Goal: Task Accomplishment & Management: Complete application form

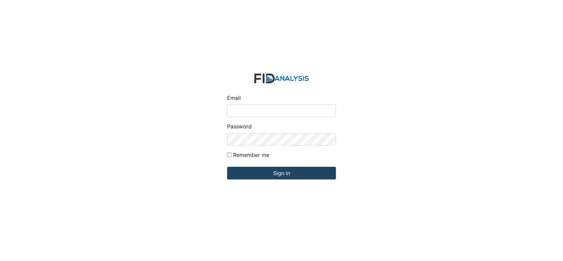
type input "[EMAIL_ADDRESS][DOMAIN_NAME]"
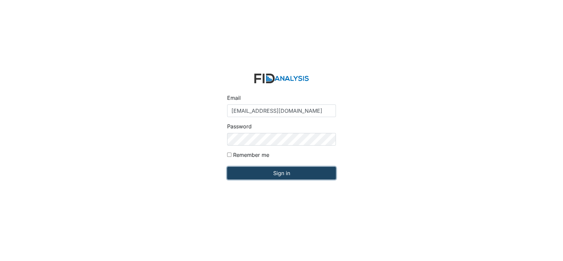
click at [287, 171] on input "Sign in" at bounding box center [281, 173] width 109 height 13
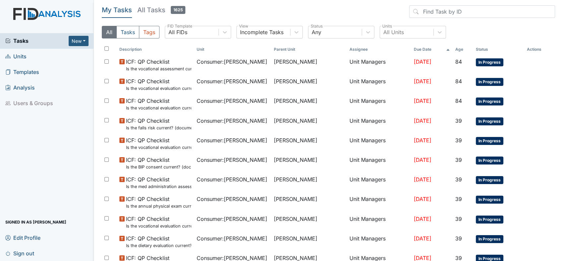
click at [20, 56] on span "Units" at bounding box center [15, 56] width 21 height 10
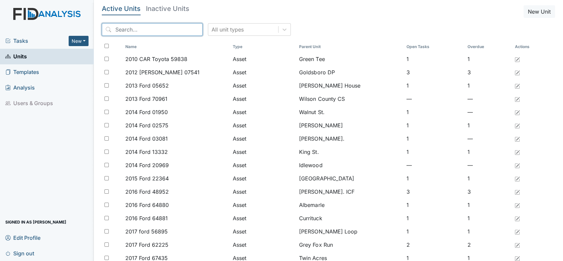
click at [150, 28] on input "search" at bounding box center [152, 29] width 101 height 13
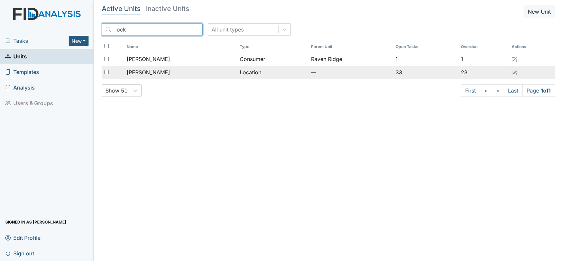
type input "lock"
click at [147, 72] on span "[PERSON_NAME]" at bounding box center [148, 72] width 43 height 8
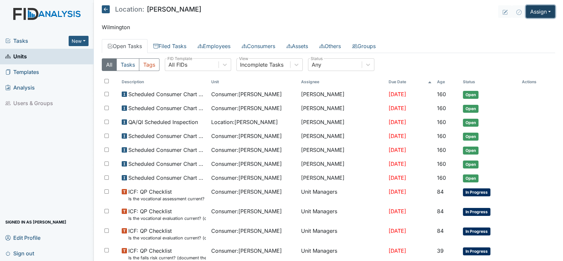
click at [542, 13] on button "Assign" at bounding box center [540, 11] width 29 height 13
click at [528, 37] on link "Assign Inspection" at bounding box center [525, 37] width 60 height 11
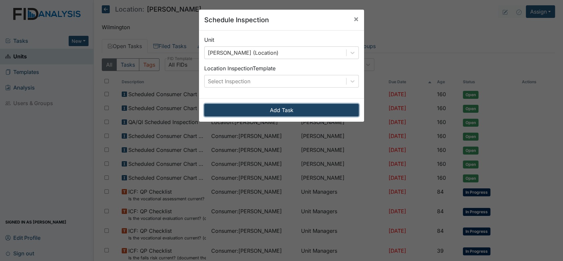
click at [270, 109] on button "Add Task" at bounding box center [281, 110] width 154 height 13
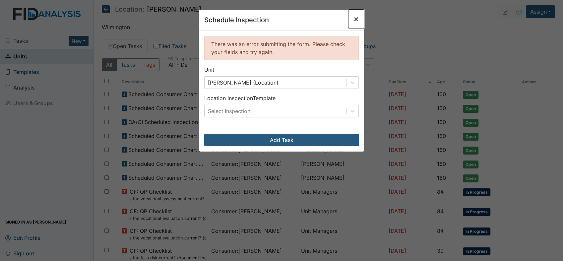
click at [354, 18] on span "×" at bounding box center [355, 19] width 5 height 10
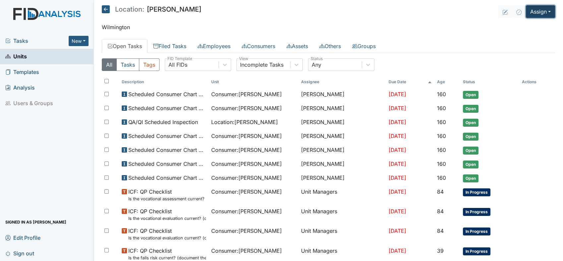
click at [542, 12] on button "Assign" at bounding box center [540, 11] width 29 height 13
click at [525, 37] on link "Assign Inspection" at bounding box center [525, 37] width 60 height 11
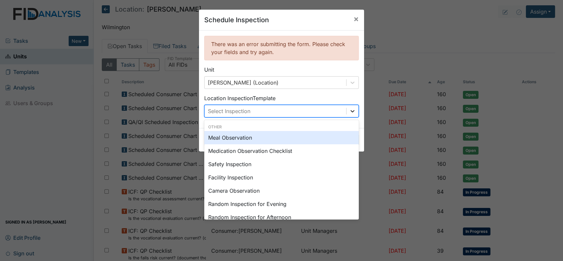
click at [349, 109] on icon at bounding box center [352, 111] width 7 height 7
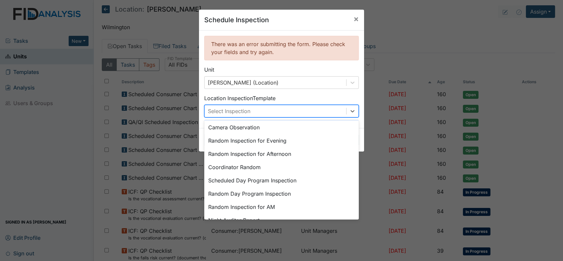
scroll to position [74, 0]
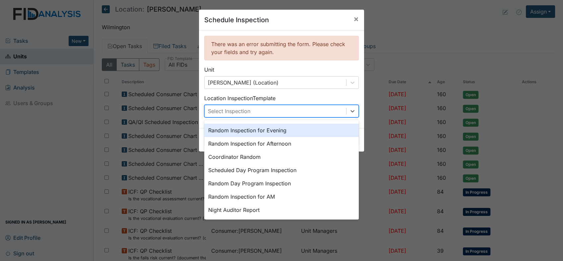
click at [279, 131] on div "Random Inspection for Evening" at bounding box center [281, 130] width 154 height 13
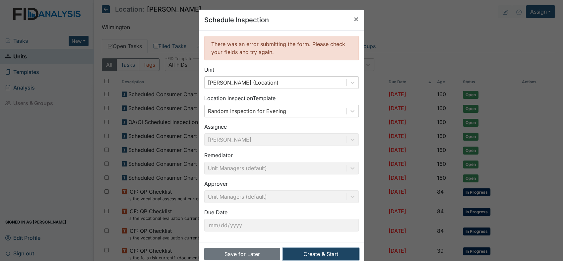
click at [312, 253] on button "Create & Start" at bounding box center [321, 254] width 76 height 13
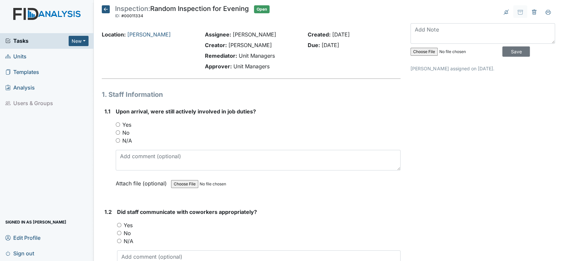
click at [118, 123] on input "Yes" at bounding box center [118, 124] width 4 height 4
radio input "true"
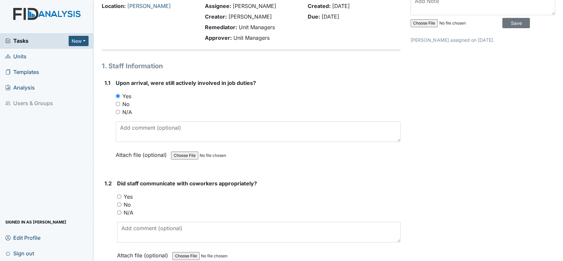
scroll to position [74, 0]
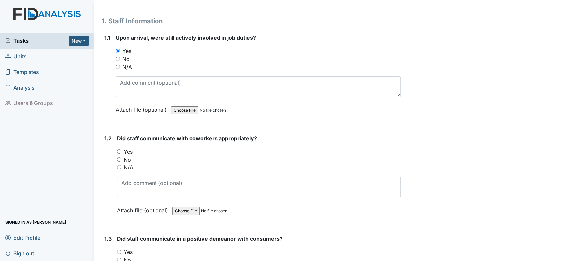
drag, startPoint x: 118, startPoint y: 150, endPoint x: 124, endPoint y: 152, distance: 6.0
click at [118, 150] on input "Yes" at bounding box center [119, 151] width 4 height 4
radio input "true"
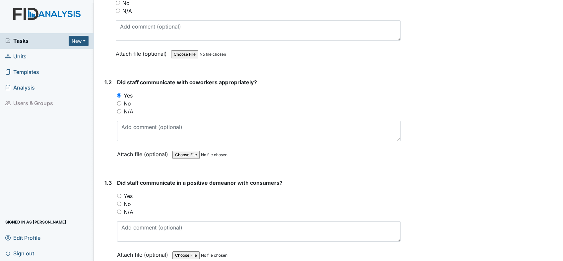
scroll to position [147, 0]
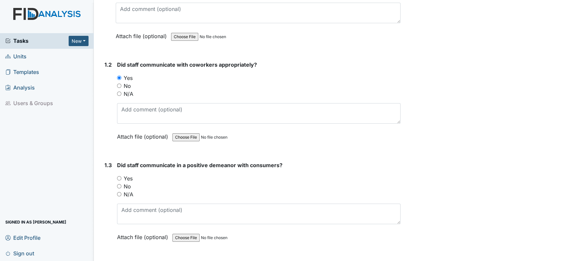
drag, startPoint x: 115, startPoint y: 178, endPoint x: 118, endPoint y: 176, distance: 4.2
click at [118, 176] on div "1.3 Did staff communicate in a positive demeanor with consumers? You must selec…" at bounding box center [251, 206] width 299 height 90
click at [119, 176] on input "Yes" at bounding box center [119, 178] width 4 height 4
radio input "true"
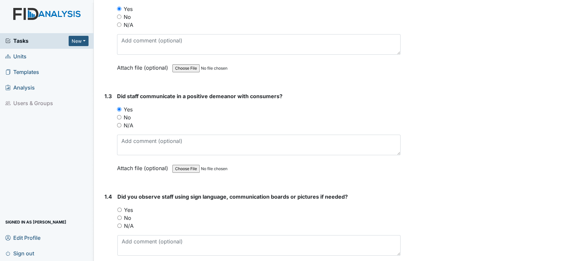
scroll to position [294, 0]
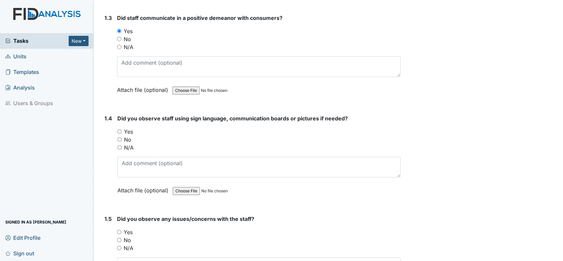
click at [121, 143] on div "You must select one of the below options. Yes No N/A" at bounding box center [258, 140] width 283 height 24
drag, startPoint x: 118, startPoint y: 138, endPoint x: 128, endPoint y: 145, distance: 12.5
click at [119, 138] on input "No" at bounding box center [119, 139] width 4 height 4
radio input "true"
click at [118, 145] on input "N/A" at bounding box center [119, 147] width 4 height 4
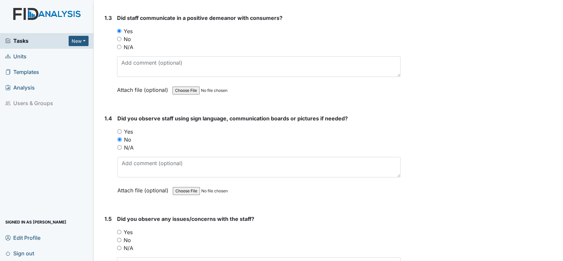
radio input "true"
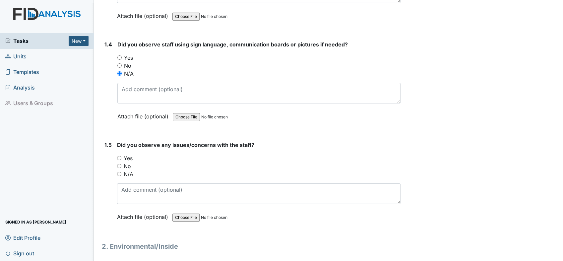
click at [119, 164] on input "No" at bounding box center [119, 166] width 4 height 4
radio input "true"
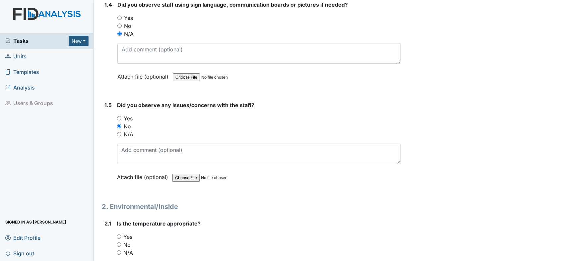
scroll to position [479, 0]
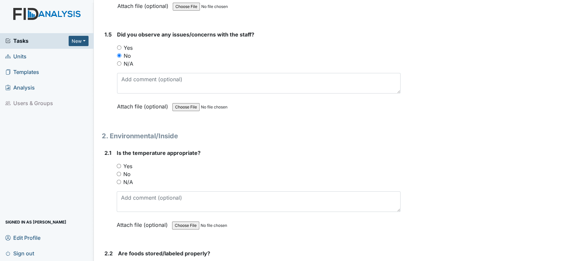
click at [117, 164] on input "Yes" at bounding box center [119, 166] width 4 height 4
radio input "true"
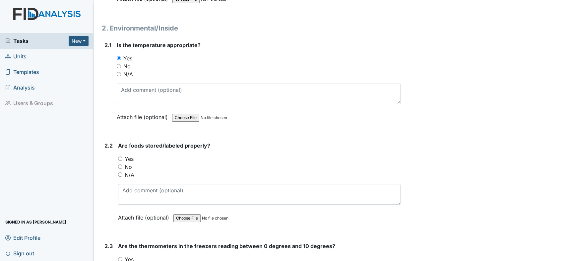
scroll to position [589, 0]
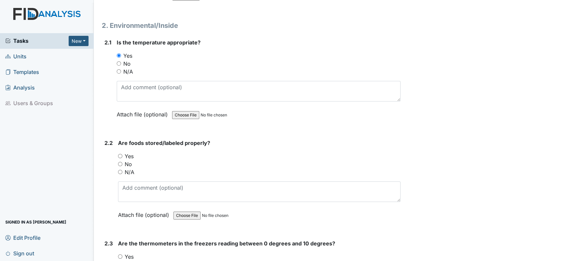
drag, startPoint x: 120, startPoint y: 153, endPoint x: 127, endPoint y: 154, distance: 6.7
click at [120, 154] on input "Yes" at bounding box center [120, 156] width 4 height 4
radio input "true"
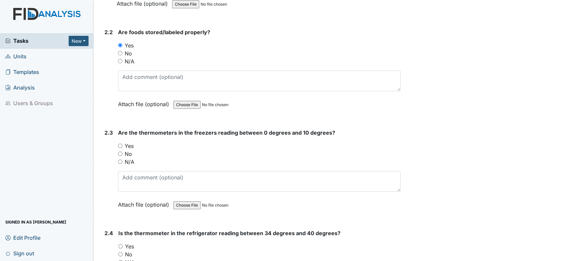
click at [121, 143] on input "Yes" at bounding box center [120, 145] width 4 height 4
radio input "true"
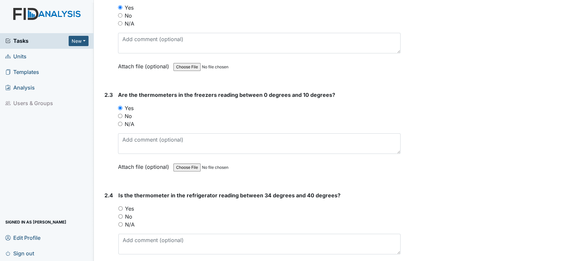
scroll to position [773, 0]
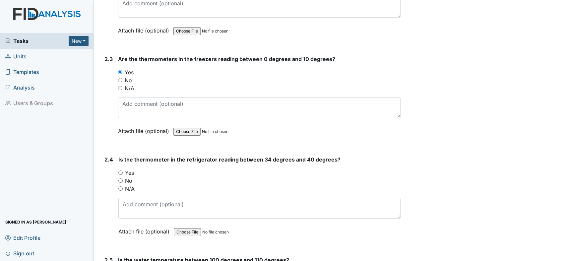
click at [120, 170] on input "Yes" at bounding box center [120, 172] width 4 height 4
radio input "true"
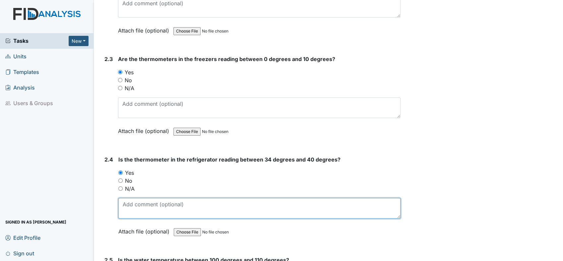
click at [143, 200] on textarea at bounding box center [259, 208] width 282 height 21
type textarea "40"
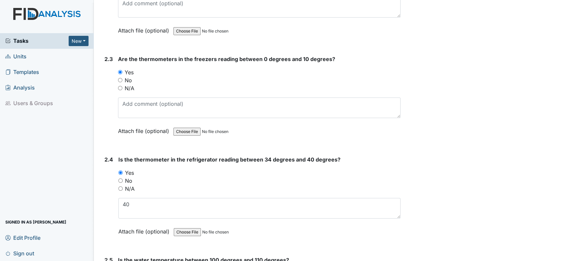
click at [305, 177] on div "No" at bounding box center [259, 181] width 282 height 8
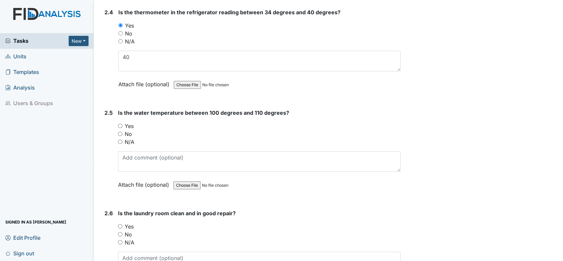
click at [118, 121] on div "2.5 Is the water temperature between 100 degrees and 110 degrees? You must sele…" at bounding box center [251, 154] width 299 height 90
click at [120, 124] on input "Yes" at bounding box center [120, 126] width 4 height 4
radio input "true"
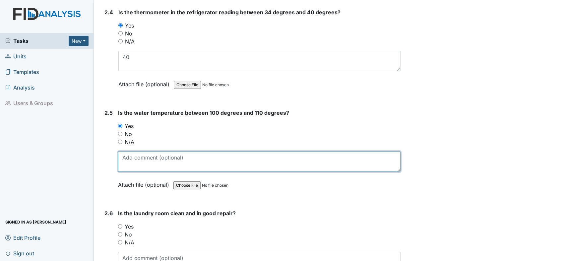
click at [137, 163] on textarea at bounding box center [259, 161] width 282 height 21
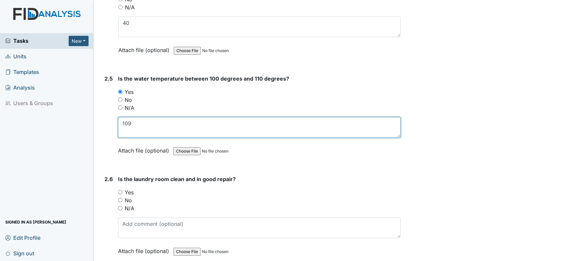
scroll to position [994, 0]
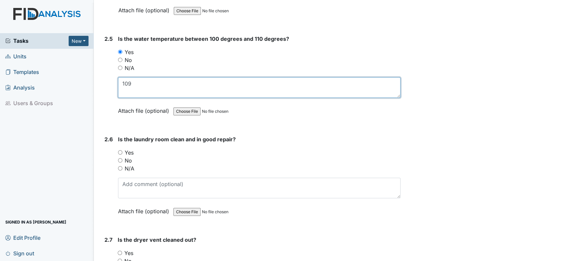
type textarea "109"
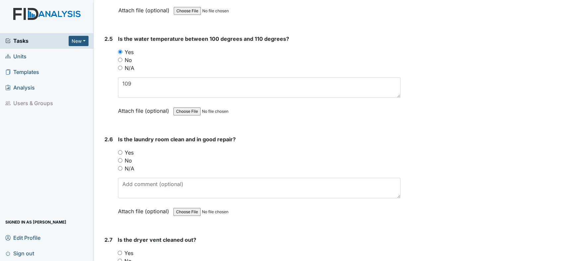
click at [119, 150] on input "Yes" at bounding box center [120, 152] width 4 height 4
radio input "true"
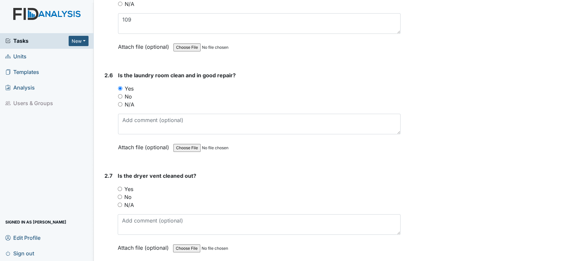
scroll to position [1105, 0]
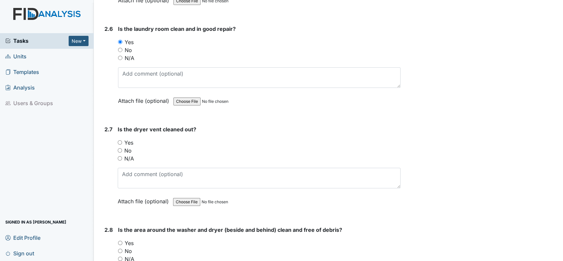
drag, startPoint x: 118, startPoint y: 138, endPoint x: 124, endPoint y: 139, distance: 5.7
click at [119, 140] on input "Yes" at bounding box center [120, 142] width 4 height 4
radio input "true"
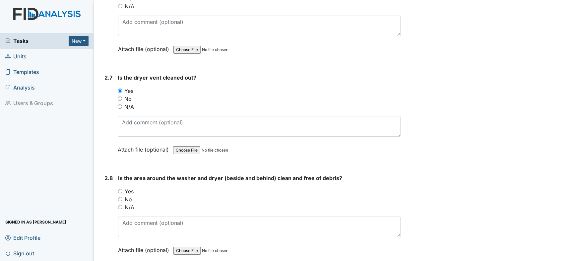
scroll to position [1252, 0]
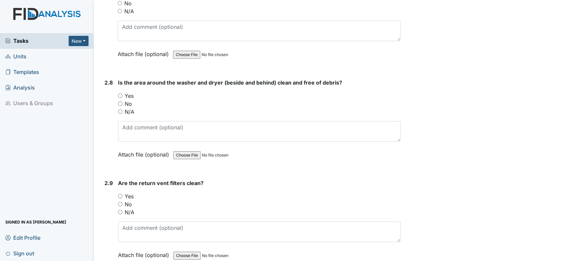
click at [119, 93] on input "Yes" at bounding box center [120, 95] width 4 height 4
radio input "true"
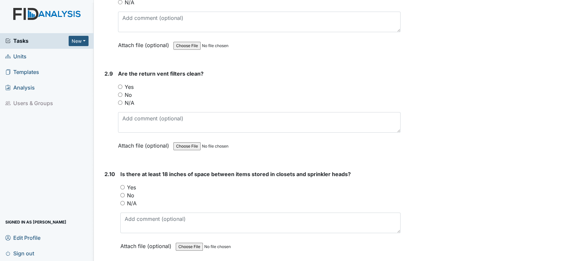
scroll to position [1362, 0]
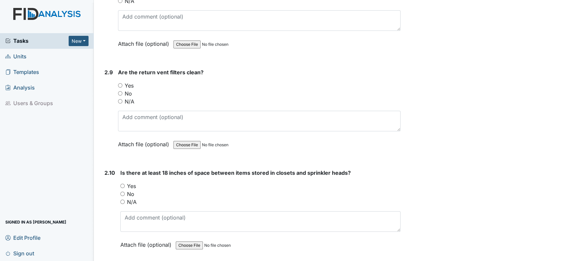
drag, startPoint x: 118, startPoint y: 80, endPoint x: 123, endPoint y: 81, distance: 4.4
click at [119, 83] on input "Yes" at bounding box center [120, 85] width 4 height 4
radio input "true"
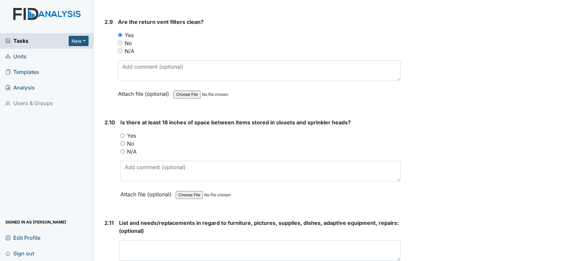
scroll to position [1473, 0]
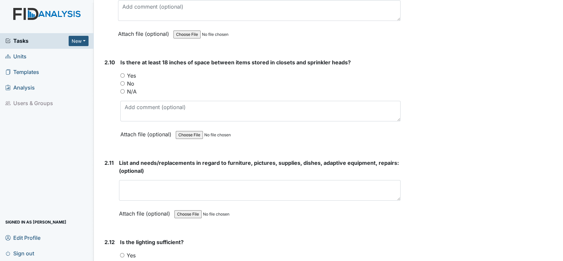
click at [124, 73] on input "Yes" at bounding box center [122, 75] width 4 height 4
radio input "true"
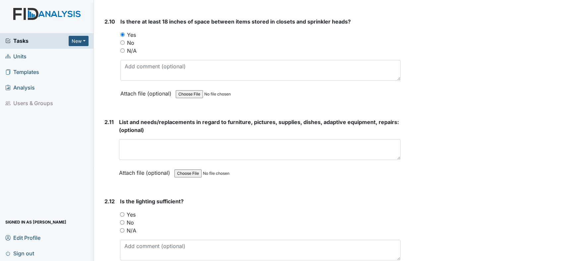
scroll to position [1583, 0]
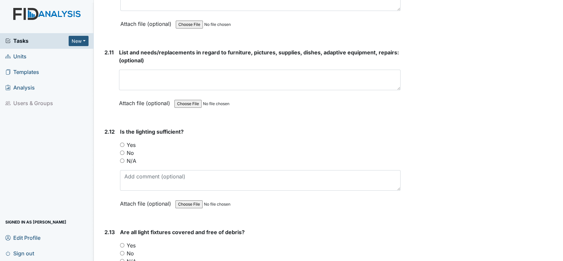
click at [121, 142] on input "Yes" at bounding box center [122, 144] width 4 height 4
radio input "true"
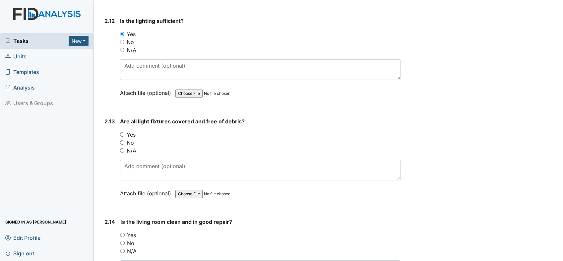
click at [120, 126] on div "2.13 Are all light fixtures covered and free of debris? You must select one of …" at bounding box center [251, 162] width 299 height 90
click at [119, 126] on div "2.13 Are all light fixtures covered and free of debris? You must select one of …" at bounding box center [251, 162] width 299 height 90
drag, startPoint x: 120, startPoint y: 128, endPoint x: 151, endPoint y: 127, distance: 31.2
click at [121, 132] on input "Yes" at bounding box center [122, 134] width 4 height 4
radio input "true"
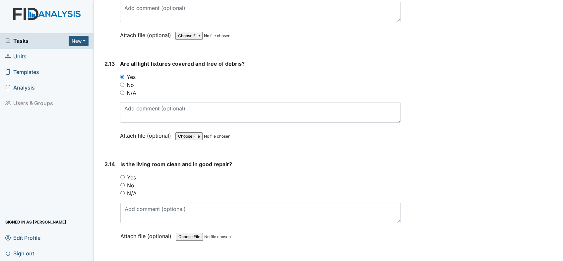
scroll to position [1804, 0]
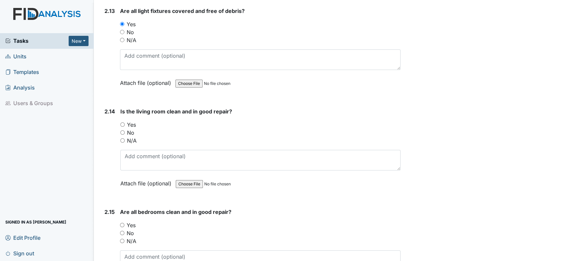
click at [122, 122] on input "Yes" at bounding box center [122, 124] width 4 height 4
radio input "true"
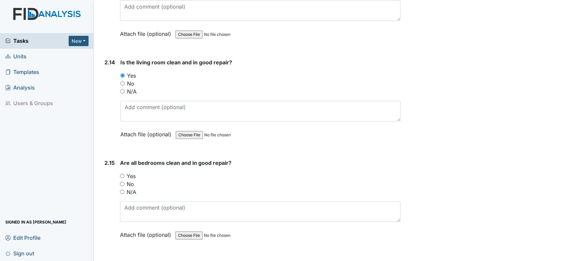
scroll to position [1914, 0]
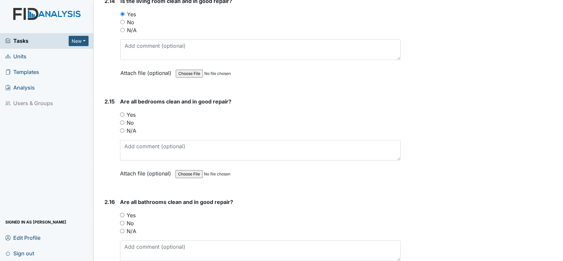
click at [121, 112] on input "Yes" at bounding box center [122, 114] width 4 height 4
radio input "true"
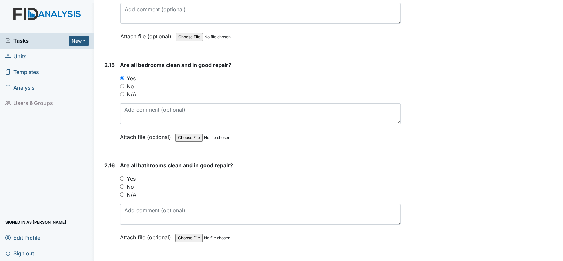
scroll to position [2025, 0]
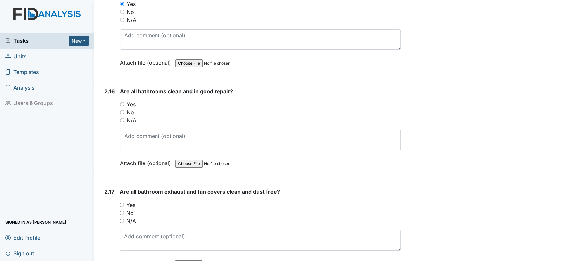
click at [123, 102] on input "Yes" at bounding box center [122, 104] width 4 height 4
radio input "true"
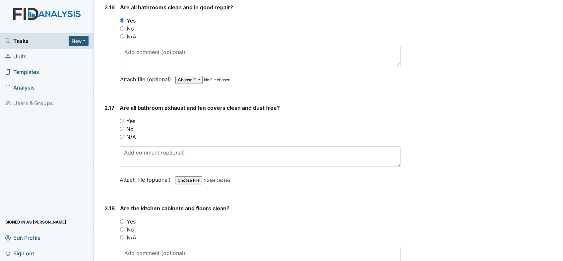
scroll to position [2135, 0]
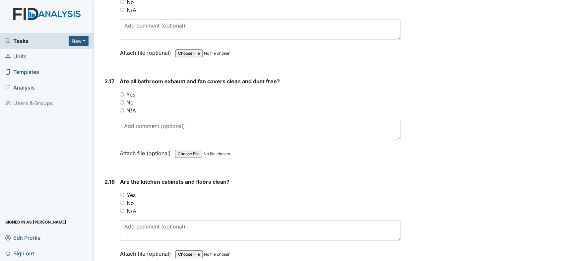
click at [122, 92] on input "Yes" at bounding box center [122, 94] width 4 height 4
radio input "true"
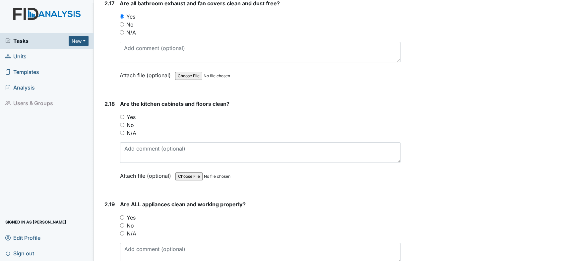
scroll to position [2246, 0]
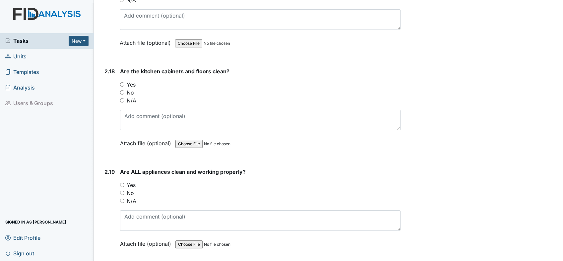
click at [124, 82] on input "Yes" at bounding box center [122, 84] width 4 height 4
radio input "true"
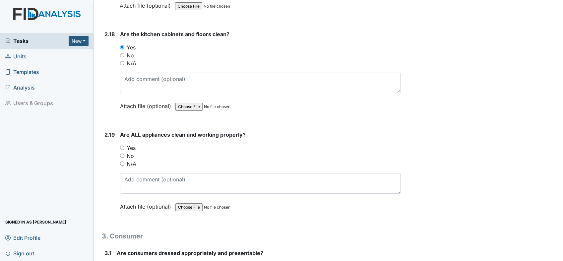
scroll to position [2320, 0]
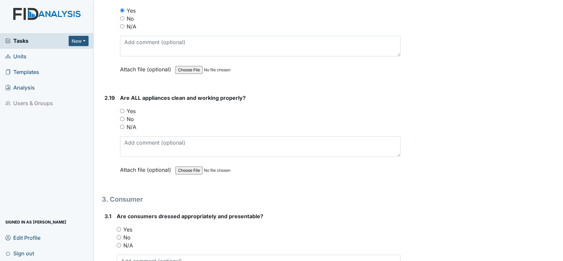
click at [121, 109] on input "Yes" at bounding box center [122, 111] width 4 height 4
radio input "true"
click at [122, 117] on input "No" at bounding box center [122, 119] width 4 height 4
radio input "true"
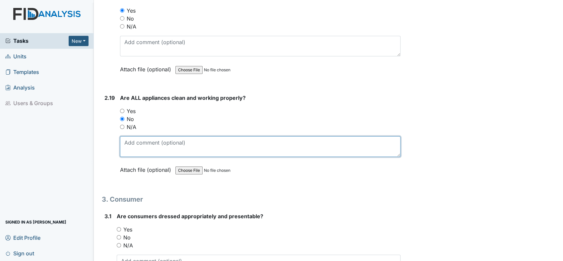
click at [141, 136] on textarea at bounding box center [260, 146] width 280 height 21
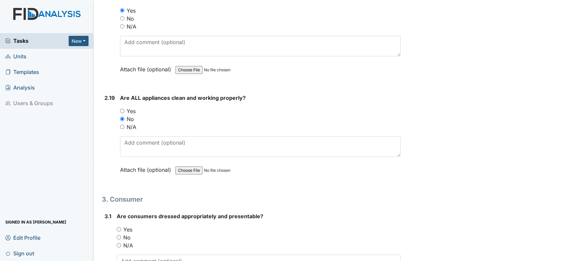
click at [122, 109] on input "Yes" at bounding box center [122, 111] width 4 height 4
radio input "true"
click at [122, 117] on input "No" at bounding box center [122, 119] width 4 height 4
radio input "true"
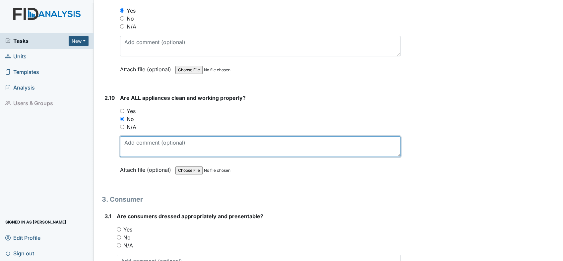
click at [140, 138] on textarea at bounding box center [260, 146] width 280 height 21
type textarea "Dryer is making noise"
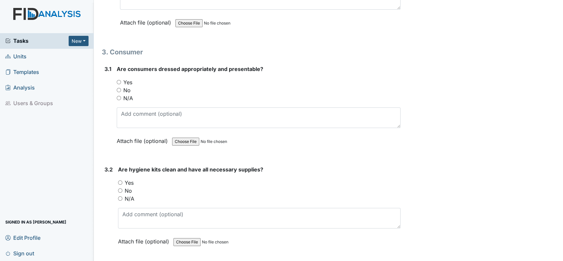
click at [117, 80] on input "Yes" at bounding box center [119, 82] width 4 height 4
radio input "true"
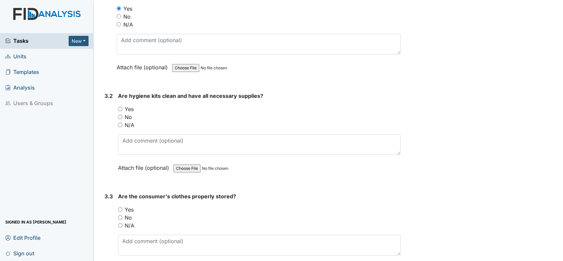
drag, startPoint x: 121, startPoint y: 98, endPoint x: 134, endPoint y: 101, distance: 13.3
click at [123, 105] on div "Yes" at bounding box center [259, 109] width 282 height 8
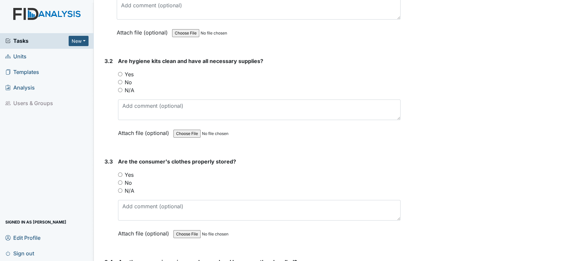
drag, startPoint x: 139, startPoint y: 103, endPoint x: 132, endPoint y: 101, distance: 7.6
click at [138, 103] on div "Are hygiene kits clean and have all necessary supplies? You must select one of …" at bounding box center [259, 99] width 282 height 85
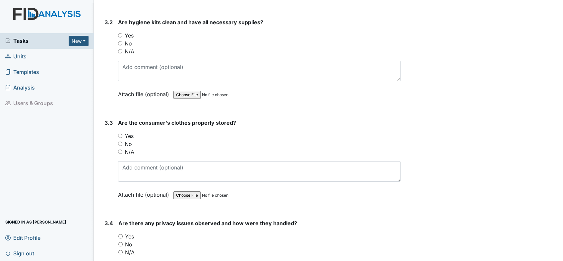
click at [123, 31] on div "Yes" at bounding box center [259, 35] width 282 height 8
click at [120, 33] on input "Yes" at bounding box center [120, 35] width 4 height 4
radio input "true"
click at [118, 134] on input "Yes" at bounding box center [120, 136] width 4 height 4
radio input "true"
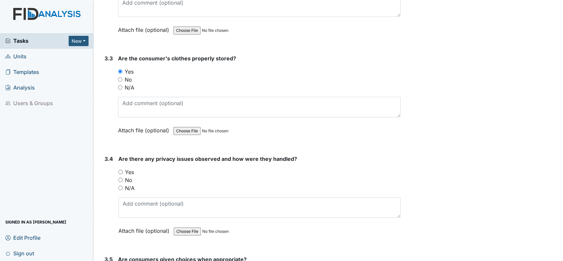
scroll to position [2761, 0]
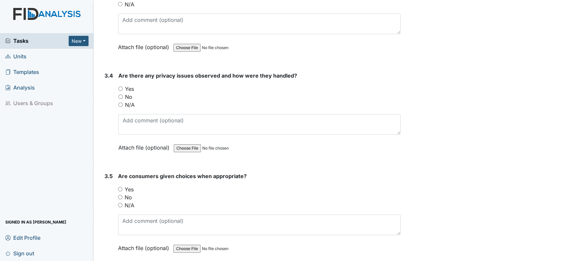
click at [121, 94] on input "No" at bounding box center [120, 96] width 4 height 4
radio input "true"
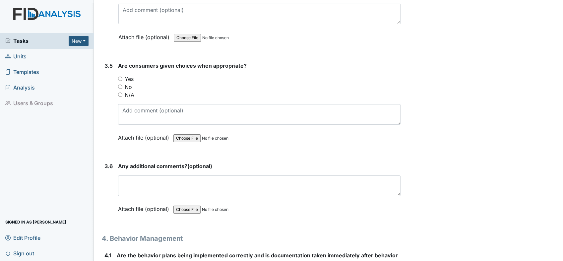
drag, startPoint x: 116, startPoint y: 63, endPoint x: 117, endPoint y: 68, distance: 5.0
click at [117, 68] on div "3.5 Are consumers given choices when appropriate? You must select one of the be…" at bounding box center [251, 107] width 299 height 90
click at [119, 77] on input "Yes" at bounding box center [120, 79] width 4 height 4
radio input "true"
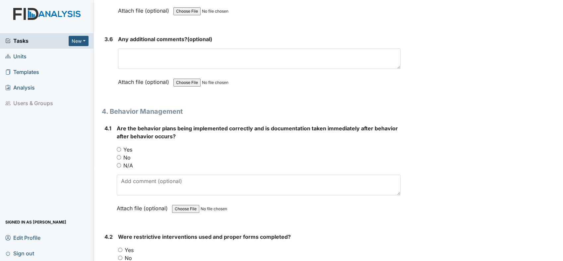
scroll to position [3019, 0]
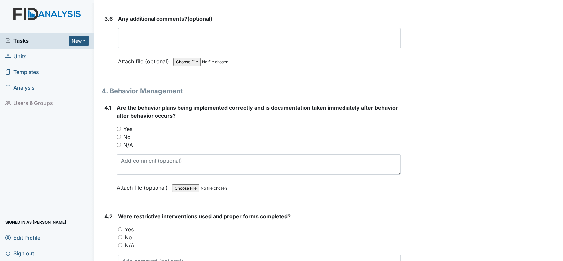
click at [118, 127] on input "Yes" at bounding box center [119, 129] width 4 height 4
radio input "true"
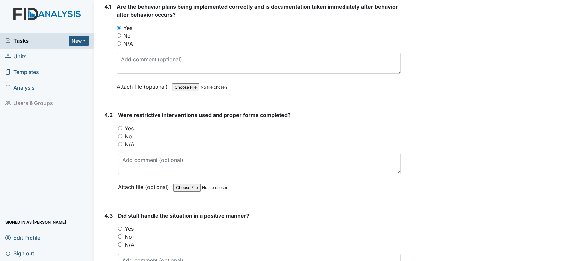
scroll to position [3130, 0]
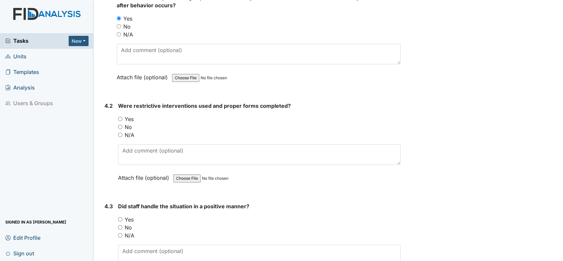
click at [120, 133] on input "N/A" at bounding box center [120, 135] width 4 height 4
radio input "true"
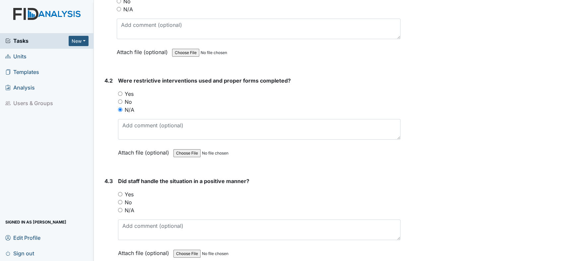
scroll to position [3240, 0]
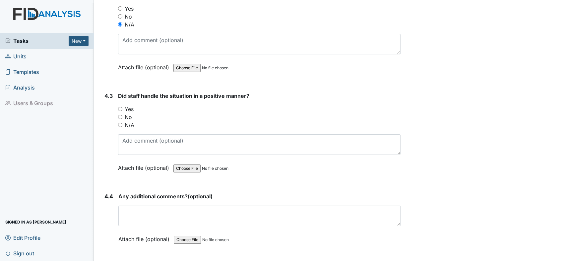
click at [120, 123] on input "N/A" at bounding box center [120, 125] width 4 height 4
radio input "true"
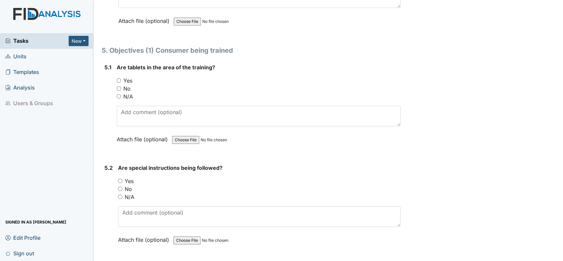
scroll to position [3461, 0]
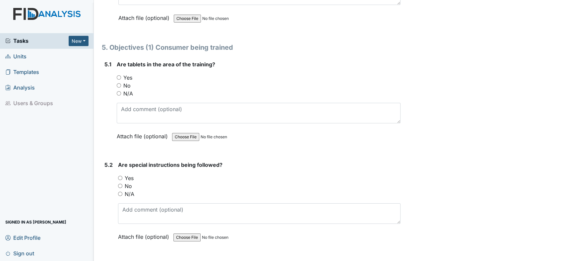
click at [119, 75] on input "Yes" at bounding box center [119, 77] width 4 height 4
radio input "true"
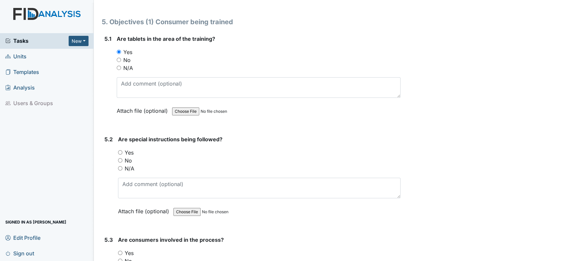
scroll to position [3535, 0]
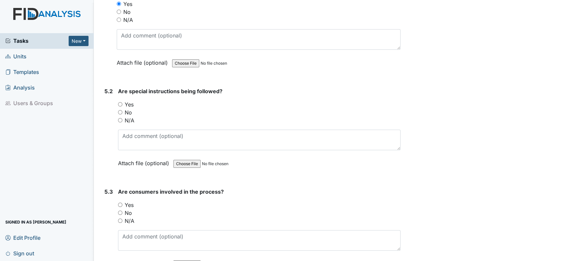
click at [121, 102] on input "Yes" at bounding box center [120, 104] width 4 height 4
radio input "true"
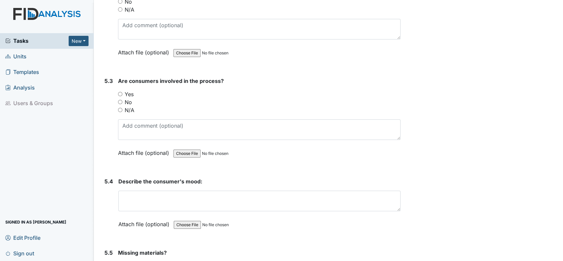
drag, startPoint x: 119, startPoint y: 83, endPoint x: 126, endPoint y: 82, distance: 7.3
click at [120, 92] on input "Yes" at bounding box center [120, 94] width 4 height 4
radio input "true"
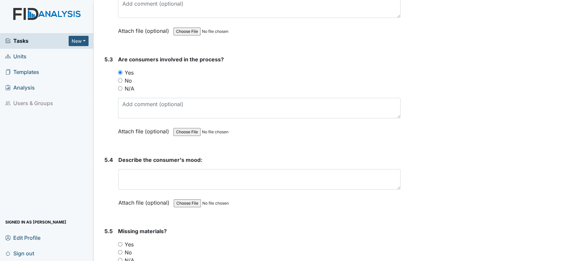
scroll to position [3756, 0]
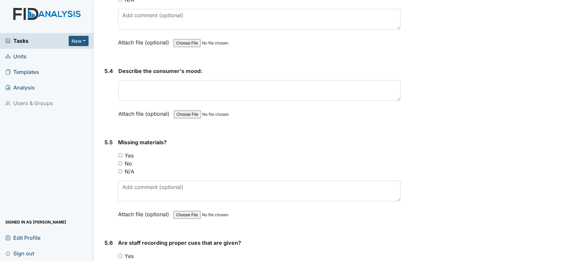
click at [120, 161] on input "No" at bounding box center [120, 163] width 4 height 4
radio input "true"
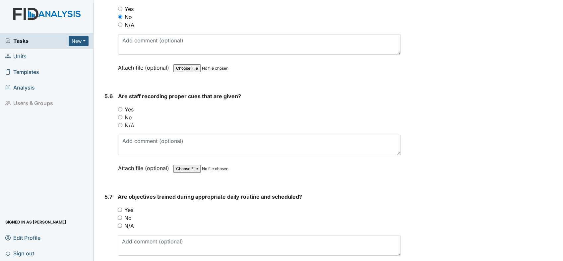
scroll to position [3903, 0]
drag, startPoint x: 119, startPoint y: 95, endPoint x: 127, endPoint y: 96, distance: 8.0
click at [119, 106] on input "Yes" at bounding box center [120, 108] width 4 height 4
radio input "true"
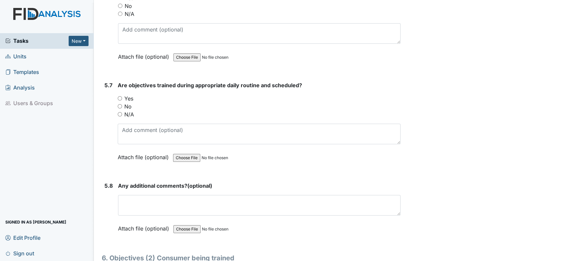
click at [119, 96] on input "Yes" at bounding box center [120, 98] width 4 height 4
radio input "true"
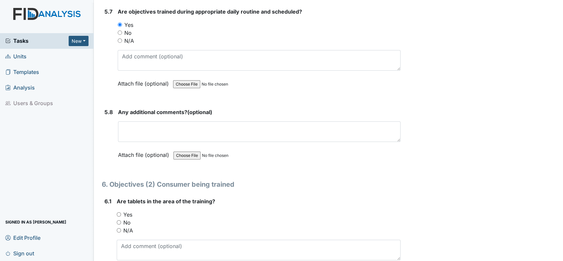
scroll to position [4161, 0]
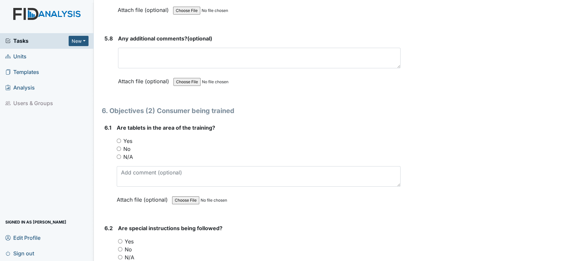
drag, startPoint x: 117, startPoint y: 126, endPoint x: 119, endPoint y: 122, distance: 4.8
click at [117, 139] on input "Yes" at bounding box center [119, 141] width 4 height 4
radio input "true"
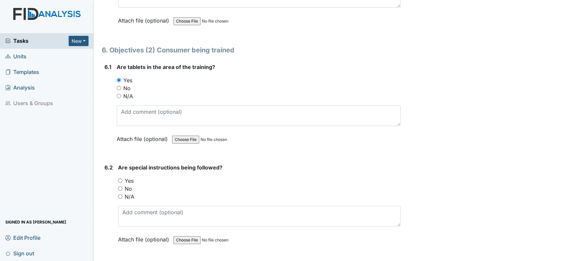
scroll to position [4308, 0]
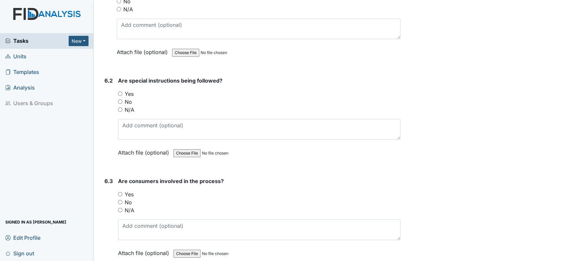
drag, startPoint x: 119, startPoint y: 77, endPoint x: 134, endPoint y: 98, distance: 25.9
click at [122, 91] on input "Yes" at bounding box center [120, 93] width 4 height 4
radio input "true"
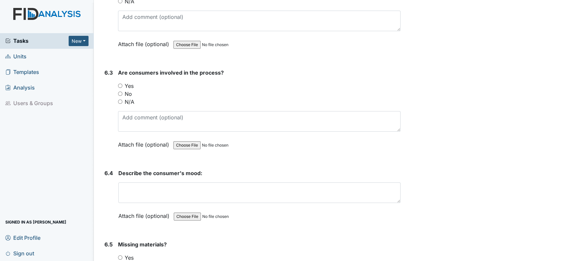
scroll to position [4418, 0]
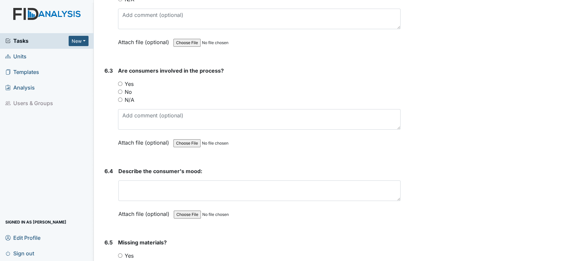
click at [122, 80] on div "Yes" at bounding box center [259, 84] width 282 height 8
drag, startPoint x: 119, startPoint y: 68, endPoint x: 135, endPoint y: 74, distance: 17.0
click at [122, 82] on input "Yes" at bounding box center [120, 84] width 4 height 4
radio input "true"
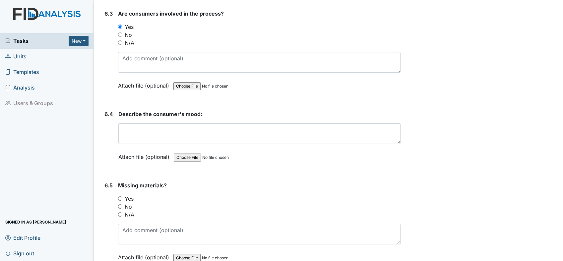
scroll to position [4529, 0]
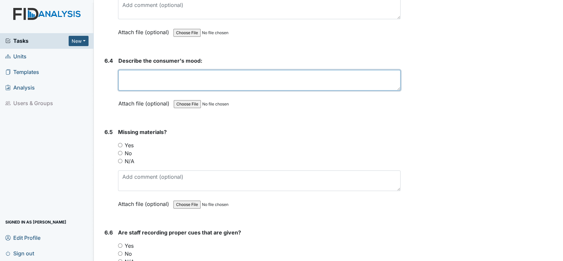
click at [162, 70] on textarea at bounding box center [259, 80] width 282 height 21
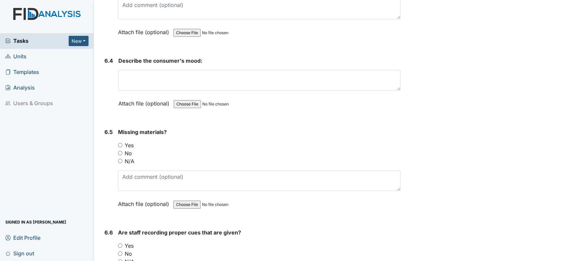
drag, startPoint x: 119, startPoint y: 137, endPoint x: 125, endPoint y: 138, distance: 6.1
click at [120, 151] on input "No" at bounding box center [120, 153] width 4 height 4
radio input "true"
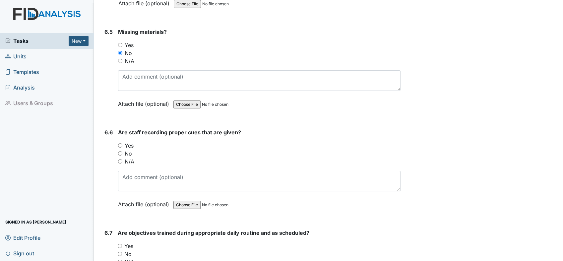
scroll to position [4639, 0]
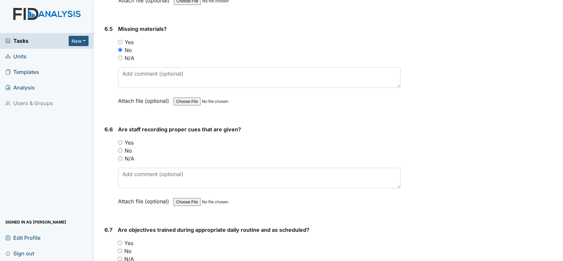
click at [118, 125] on div "6.6 Are staff recording proper cues that are given? You must select one of the …" at bounding box center [251, 170] width 299 height 90
click at [118, 126] on div "6.6 Are staff recording proper cues that are given? You must select one of the …" at bounding box center [251, 170] width 299 height 90
click at [119, 140] on input "Yes" at bounding box center [120, 142] width 4 height 4
radio input "true"
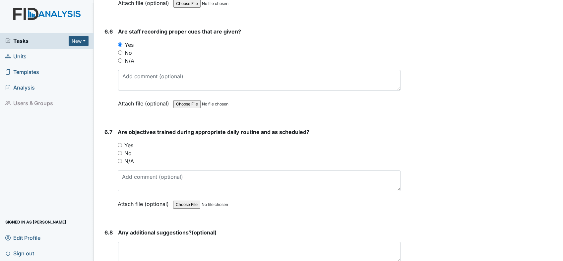
scroll to position [4750, 0]
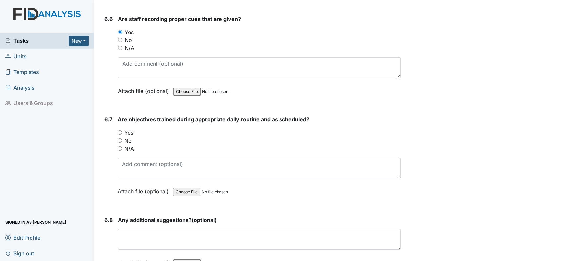
click at [121, 130] on input "Yes" at bounding box center [120, 132] width 4 height 4
radio input "true"
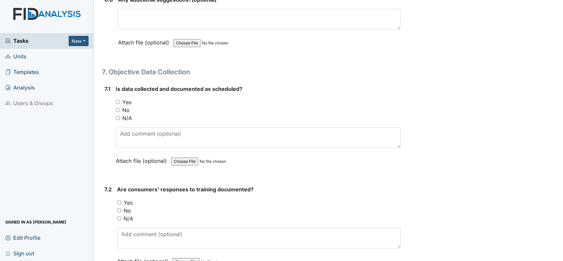
scroll to position [4971, 0]
drag, startPoint x: 117, startPoint y: 83, endPoint x: 125, endPoint y: 87, distance: 8.5
click at [118, 99] on input "Yes" at bounding box center [118, 101] width 4 height 4
radio input "true"
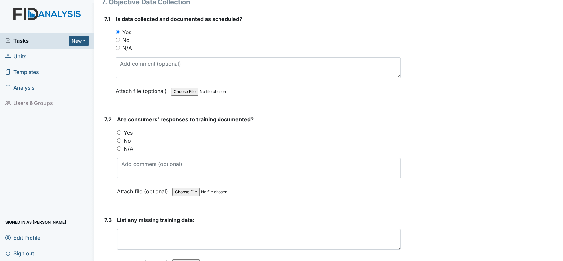
scroll to position [5044, 0]
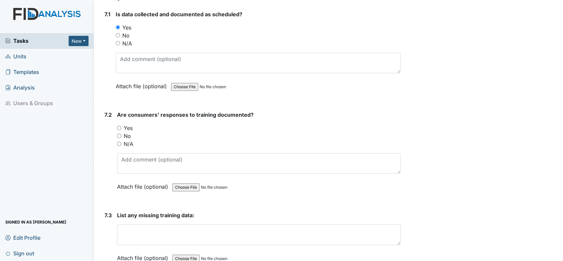
drag, startPoint x: 118, startPoint y: 111, endPoint x: 123, endPoint y: 110, distance: 5.3
click at [121, 126] on input "Yes" at bounding box center [119, 128] width 4 height 4
radio input "true"
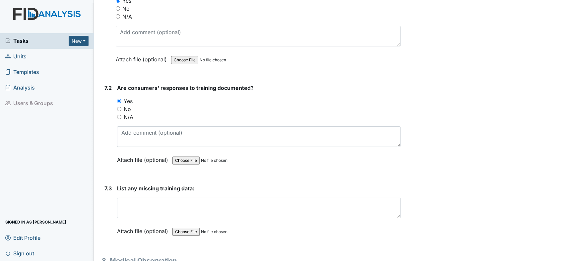
scroll to position [5155, 0]
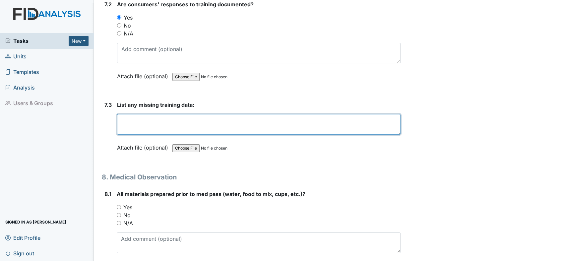
click at [137, 114] on textarea at bounding box center [258, 124] width 283 height 21
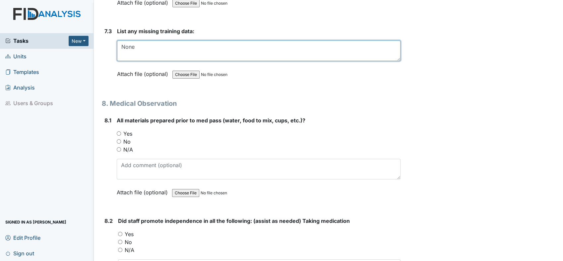
type textarea "None"
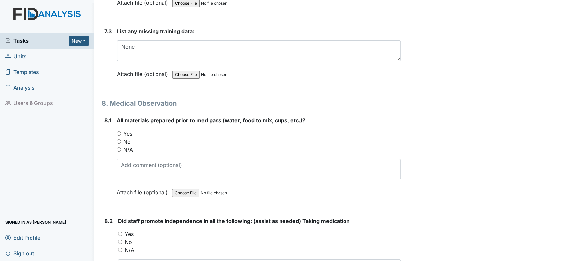
drag, startPoint x: 117, startPoint y: 113, endPoint x: 126, endPoint y: 119, distance: 11.3
click at [117, 130] on div "Yes" at bounding box center [259, 134] width 284 height 8
click at [119, 131] on input "Yes" at bounding box center [119, 133] width 4 height 4
radio input "true"
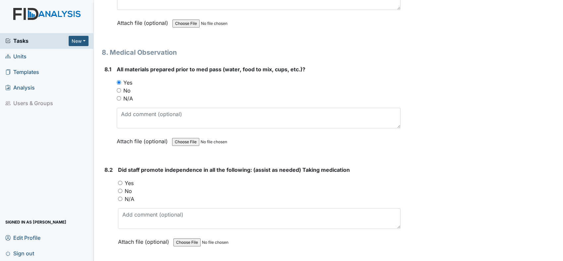
scroll to position [5339, 0]
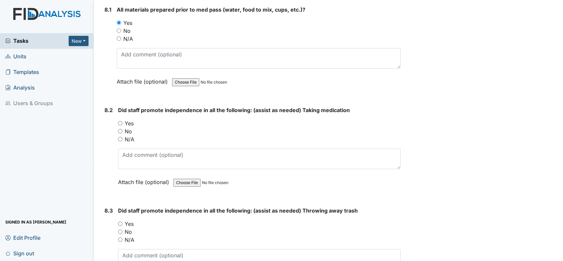
click at [116, 106] on div "8.2 Did staff promote independence in all the following: (assist as needed) Tak…" at bounding box center [251, 151] width 299 height 90
drag, startPoint x: 119, startPoint y: 105, endPoint x: 140, endPoint y: 121, distance: 26.4
click at [120, 121] on input "Yes" at bounding box center [120, 123] width 4 height 4
radio input "true"
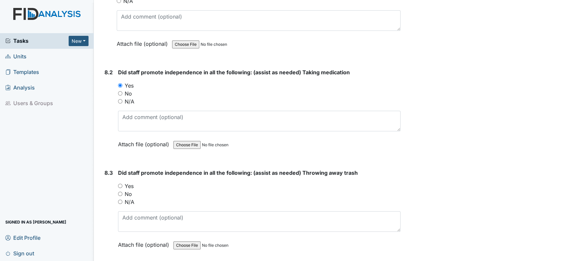
scroll to position [5413, 0]
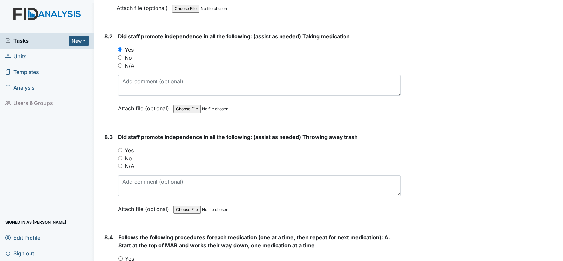
click at [119, 148] on input "Yes" at bounding box center [120, 150] width 4 height 4
radio input "true"
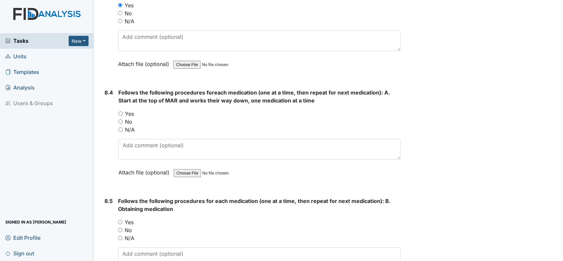
scroll to position [5560, 0]
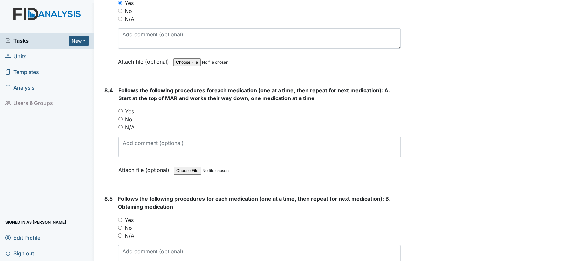
click at [121, 109] on input "Yes" at bounding box center [120, 111] width 4 height 4
radio input "true"
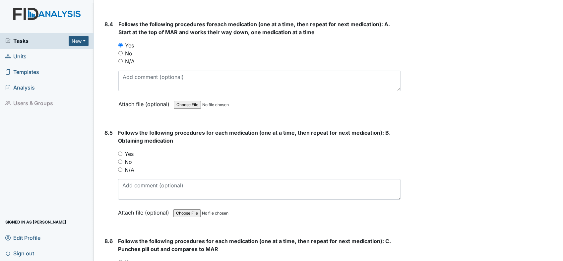
scroll to position [5634, 0]
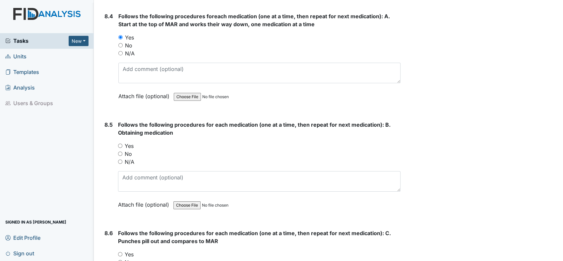
drag, startPoint x: 118, startPoint y: 126, endPoint x: 153, endPoint y: 133, distance: 35.6
click at [119, 143] on input "Yes" at bounding box center [120, 145] width 4 height 4
radio input "true"
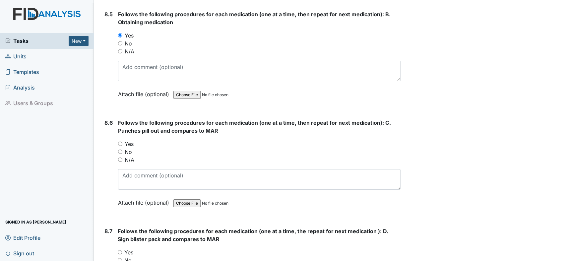
click at [122, 140] on div "Yes" at bounding box center [259, 144] width 282 height 8
click at [120, 142] on input "Yes" at bounding box center [120, 144] width 4 height 4
radio input "true"
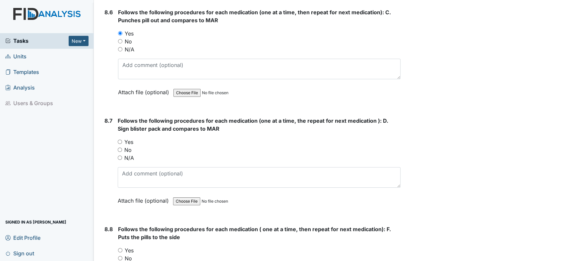
click at [118, 140] on input "Yes" at bounding box center [120, 142] width 4 height 4
radio input "true"
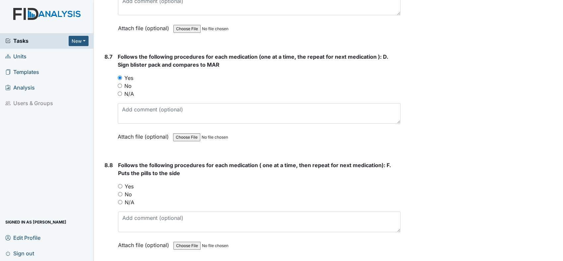
scroll to position [5965, 0]
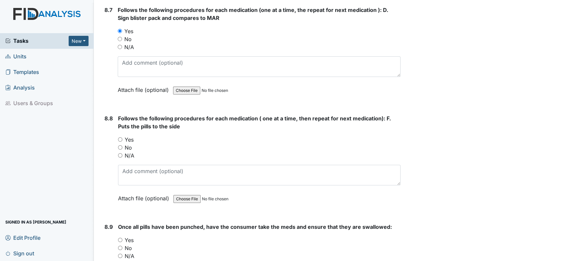
click at [121, 137] on input "Yes" at bounding box center [120, 139] width 4 height 4
radio input "true"
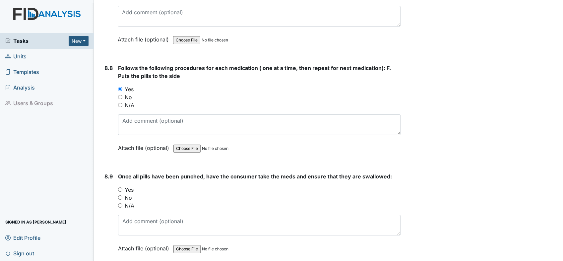
scroll to position [6075, 0]
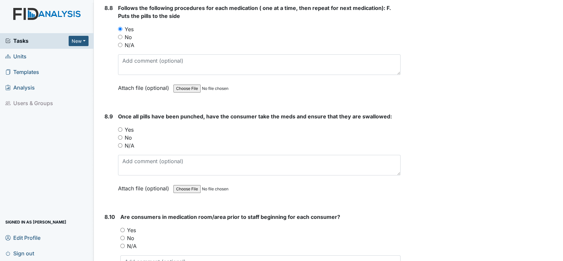
click at [121, 126] on div "Yes" at bounding box center [259, 130] width 282 height 8
click at [121, 127] on input "Yes" at bounding box center [120, 129] width 4 height 4
radio input "true"
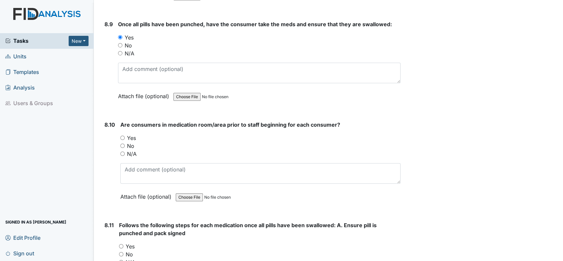
scroll to position [6186, 0]
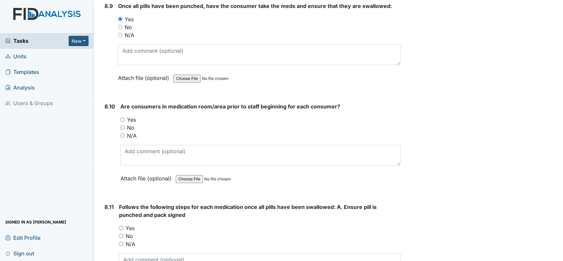
click at [124, 124] on div "No" at bounding box center [260, 128] width 280 height 8
click at [121, 117] on input "Yes" at bounding box center [122, 119] width 4 height 4
radio input "true"
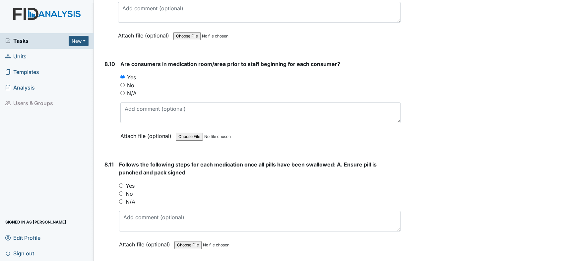
scroll to position [6259, 0]
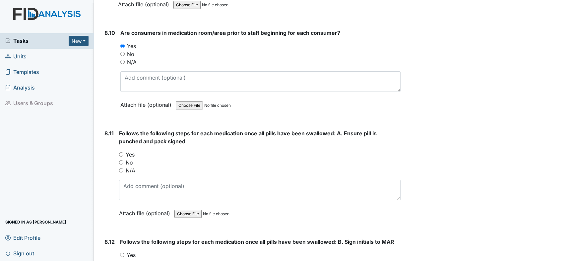
drag, startPoint x: 121, startPoint y: 133, endPoint x: 125, endPoint y: 137, distance: 6.1
click at [122, 152] on input "Yes" at bounding box center [121, 154] width 4 height 4
radio input "true"
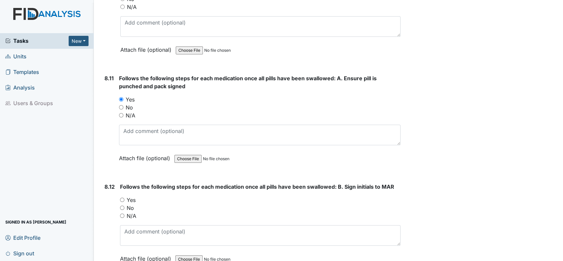
scroll to position [6370, 0]
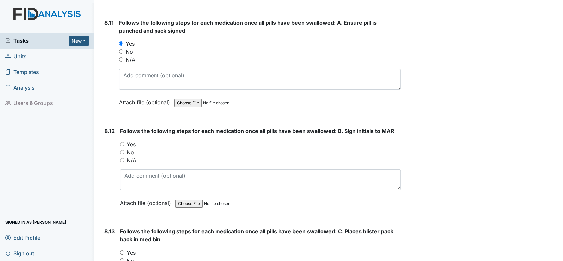
click at [121, 142] on input "Yes" at bounding box center [122, 144] width 4 height 4
radio input "true"
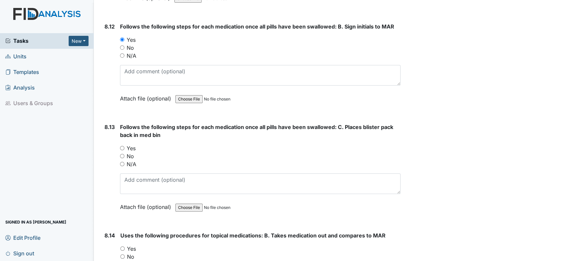
scroll to position [6480, 0]
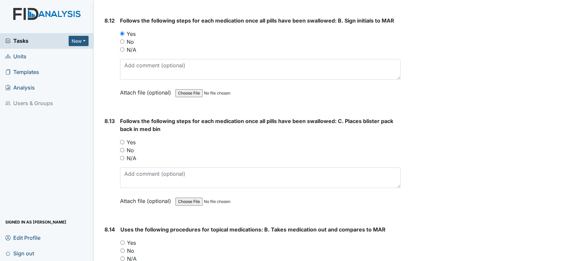
click at [122, 138] on div "Yes" at bounding box center [260, 142] width 280 height 8
drag, startPoint x: 122, startPoint y: 121, endPoint x: 127, endPoint y: 123, distance: 5.8
click at [122, 140] on input "Yes" at bounding box center [122, 142] width 4 height 4
radio input "true"
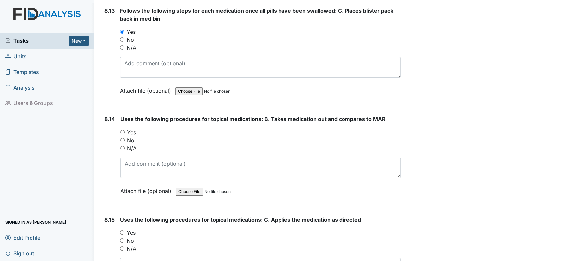
click at [124, 130] on input "Yes" at bounding box center [122, 132] width 4 height 4
radio input "true"
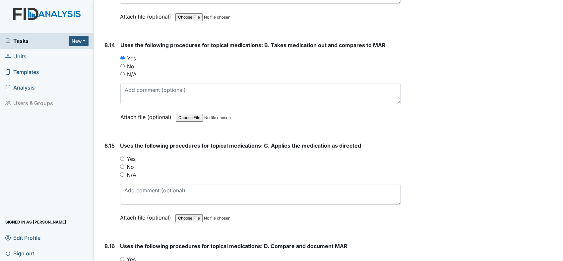
click at [120, 142] on div "8.15 Uses the following procedures for topical medications: C. Applies the medi…" at bounding box center [251, 187] width 299 height 90
drag, startPoint x: 122, startPoint y: 152, endPoint x: 131, endPoint y: 154, distance: 9.5
click at [123, 172] on input "N/A" at bounding box center [122, 174] width 4 height 4
radio input "true"
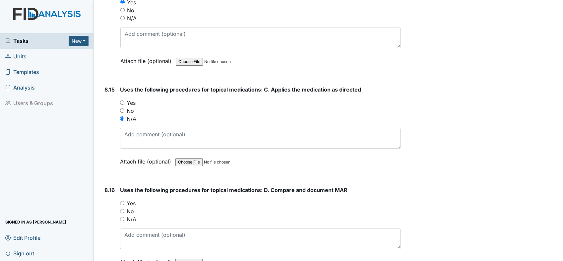
scroll to position [6775, 0]
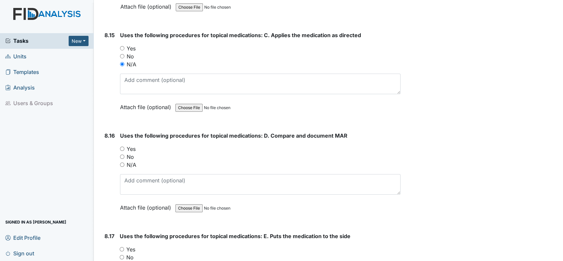
drag, startPoint x: 122, startPoint y: 25, endPoint x: 126, endPoint y: 41, distance: 16.8
click at [122, 46] on input "Yes" at bounding box center [122, 48] width 4 height 4
radio input "true"
click at [121, 146] on input "Yes" at bounding box center [122, 148] width 4 height 4
radio input "true"
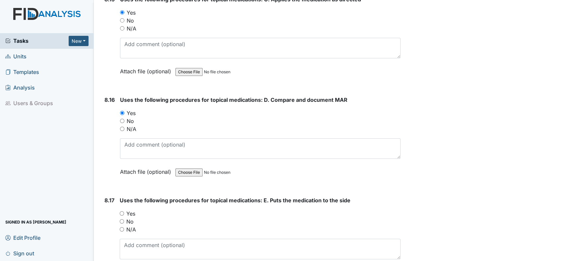
scroll to position [6885, 0]
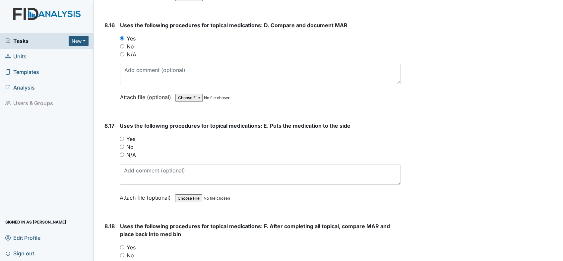
drag, startPoint x: 120, startPoint y: 117, endPoint x: 123, endPoint y: 121, distance: 5.2
click at [120, 137] on input "Yes" at bounding box center [122, 139] width 4 height 4
radio input "true"
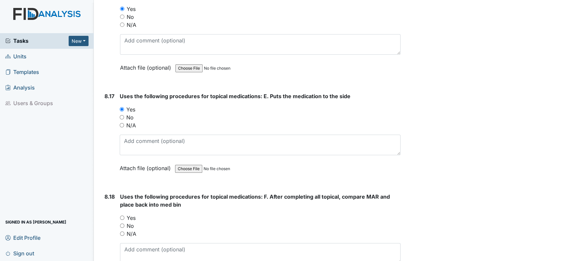
scroll to position [6959, 0]
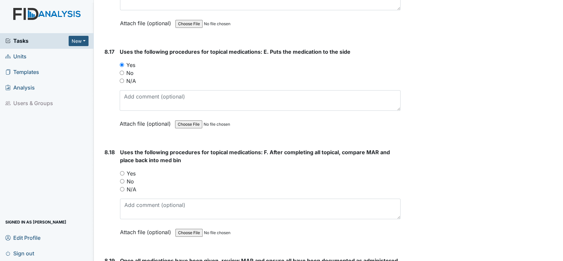
click at [122, 169] on div "Yes" at bounding box center [260, 173] width 280 height 8
click at [122, 171] on input "Yes" at bounding box center [122, 173] width 4 height 4
radio input "true"
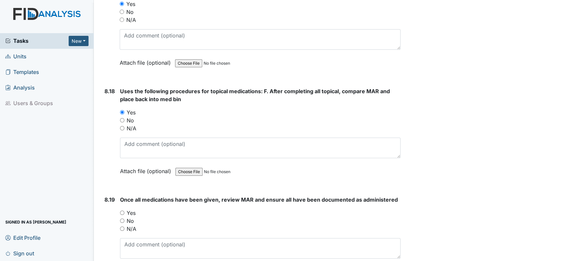
scroll to position [7033, 0]
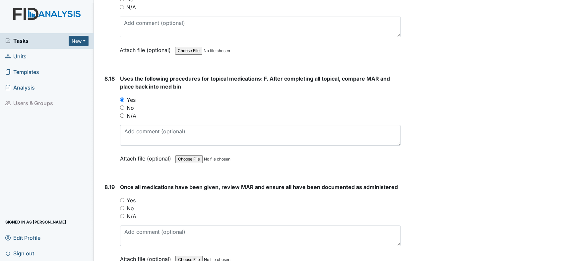
click at [121, 198] on input "Yes" at bounding box center [122, 200] width 4 height 4
radio input "true"
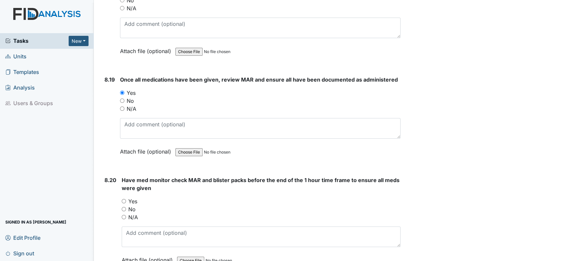
scroll to position [7143, 0]
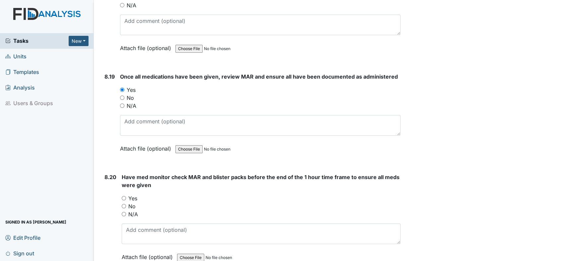
click at [124, 194] on div "Yes" at bounding box center [261, 198] width 279 height 8
click at [123, 196] on input "Yes" at bounding box center [124, 198] width 4 height 4
radio input "true"
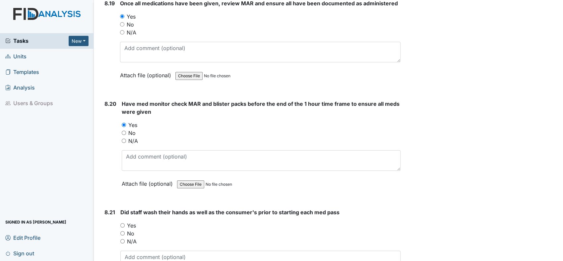
scroll to position [7254, 0]
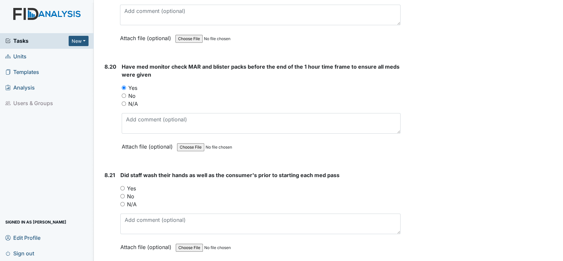
click at [122, 184] on div "Yes" at bounding box center [260, 188] width 280 height 8
click at [123, 186] on input "Yes" at bounding box center [122, 188] width 4 height 4
radio input "true"
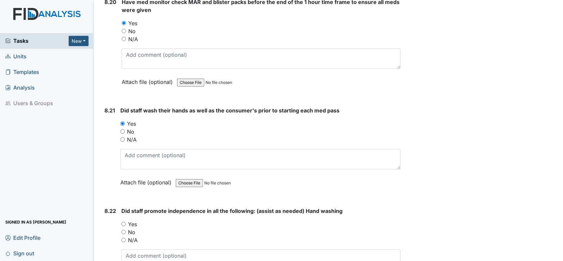
scroll to position [7364, 0]
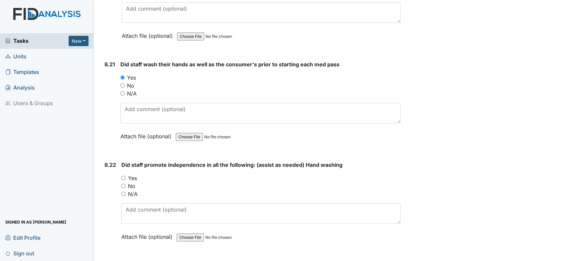
click at [126, 174] on div "Yes" at bounding box center [260, 178] width 279 height 8
click at [123, 176] on input "Yes" at bounding box center [123, 178] width 4 height 4
radio input "true"
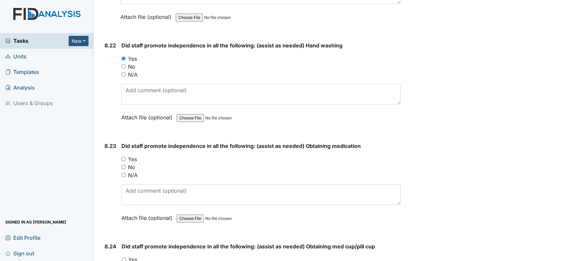
scroll to position [7511, 0]
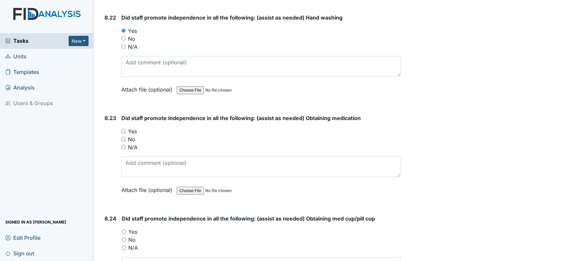
click at [123, 129] on input "Yes" at bounding box center [123, 131] width 4 height 4
radio input "true"
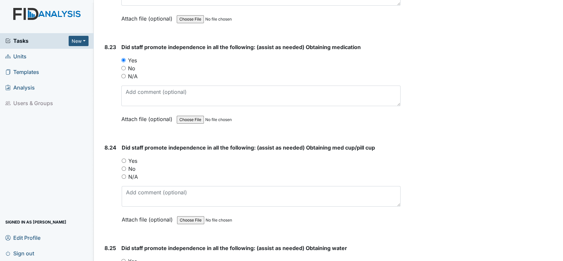
scroll to position [7585, 0]
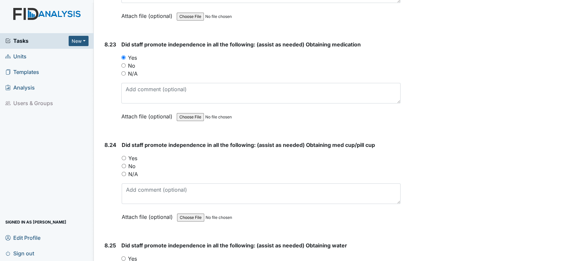
click at [123, 156] on input "Yes" at bounding box center [124, 158] width 4 height 4
radio input "true"
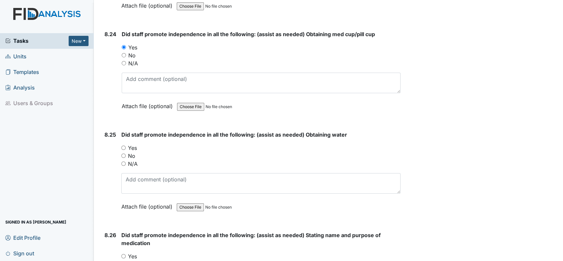
click at [126, 144] on div "Yes" at bounding box center [260, 148] width 279 height 8
click at [123, 145] on input "Yes" at bounding box center [123, 147] width 4 height 4
radio input "true"
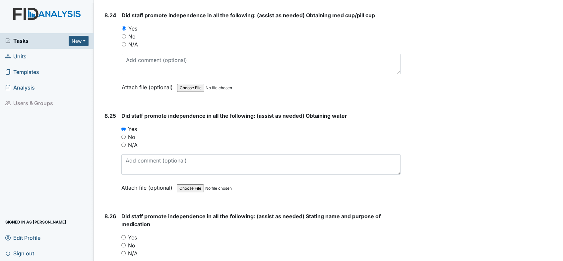
scroll to position [7806, 0]
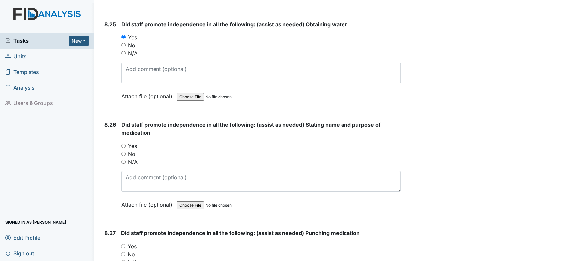
click at [123, 143] on input "Yes" at bounding box center [123, 145] width 4 height 4
radio input "true"
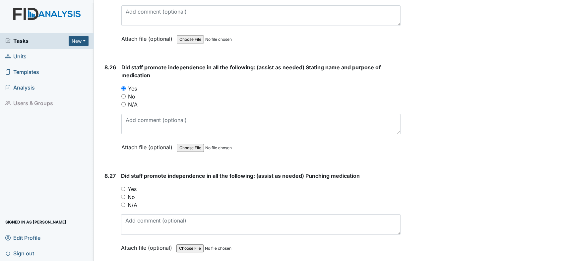
scroll to position [7880, 0]
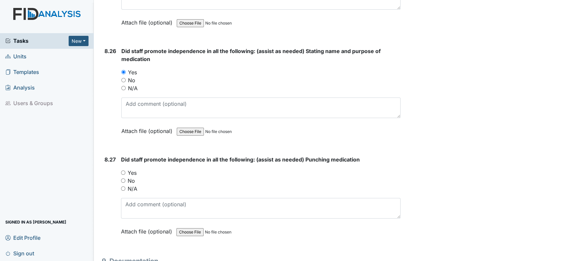
click at [122, 170] on input "Yes" at bounding box center [123, 172] width 4 height 4
radio input "true"
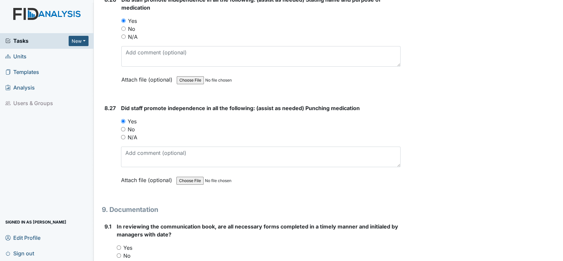
scroll to position [7990, 0]
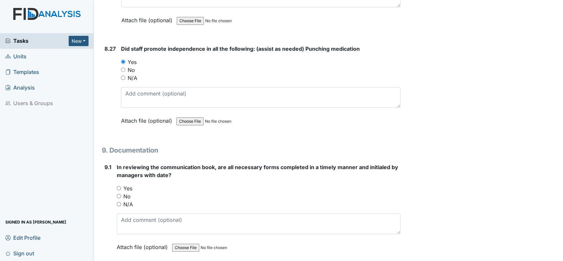
click at [117, 186] on input "Yes" at bounding box center [119, 188] width 4 height 4
radio input "true"
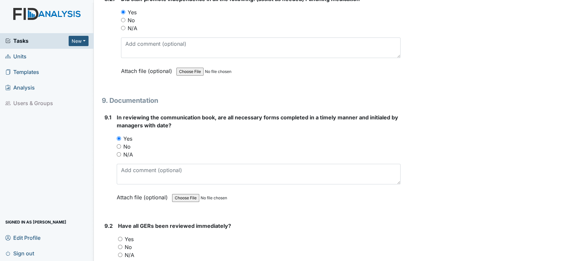
scroll to position [8101, 0]
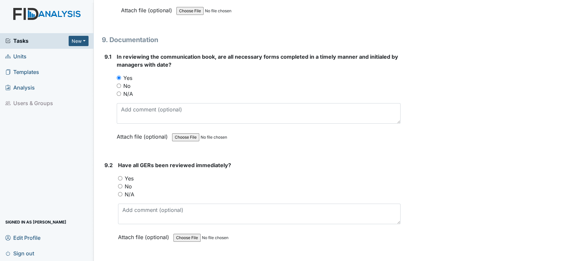
click at [121, 176] on input "Yes" at bounding box center [120, 178] width 4 height 4
radio input "true"
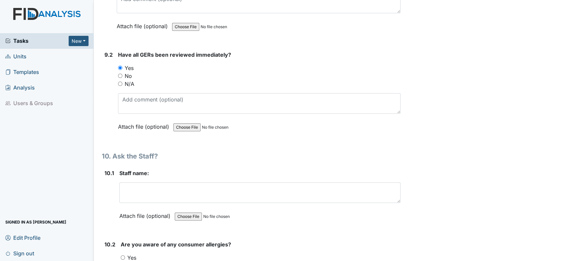
scroll to position [8248, 0]
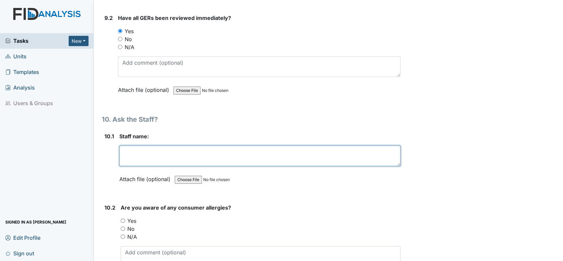
click at [163, 145] on textarea at bounding box center [259, 155] width 281 height 21
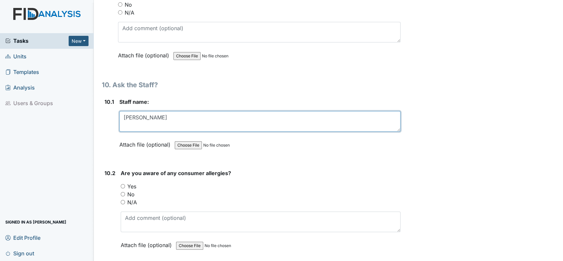
scroll to position [8322, 0]
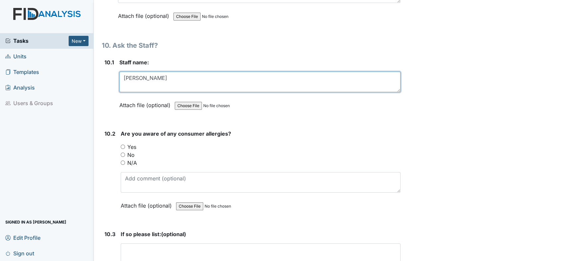
type textarea "Bri Cummings"
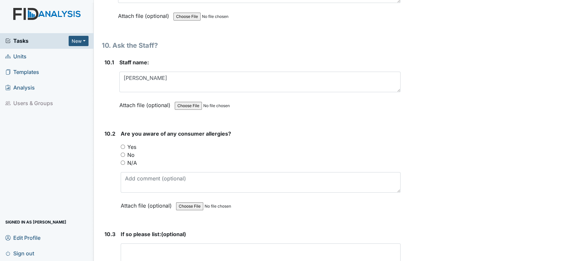
click at [124, 143] on div "Yes" at bounding box center [261, 147] width 280 height 8
drag, startPoint x: 122, startPoint y: 118, endPoint x: 132, endPoint y: 119, distance: 10.3
click at [122, 144] on input "Yes" at bounding box center [123, 146] width 4 height 4
radio input "true"
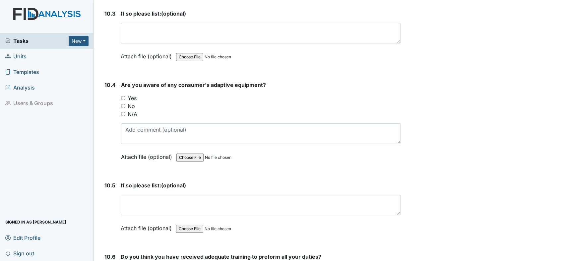
scroll to position [8542, 0]
click at [122, 95] on input "Yes" at bounding box center [123, 97] width 4 height 4
radio input "true"
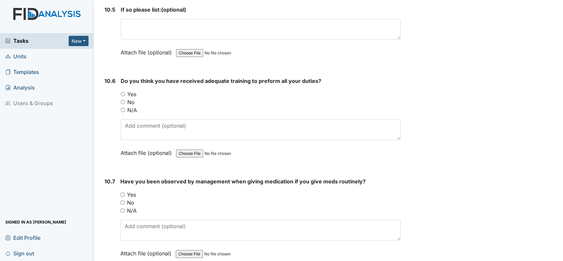
scroll to position [8727, 0]
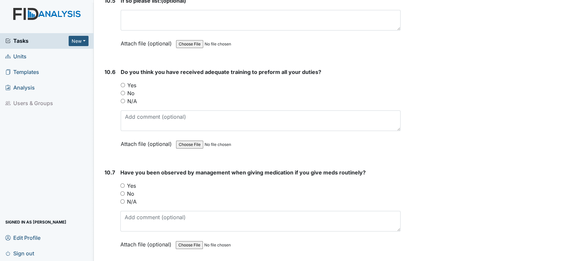
click at [122, 83] on input "Yes" at bounding box center [123, 85] width 4 height 4
radio input "true"
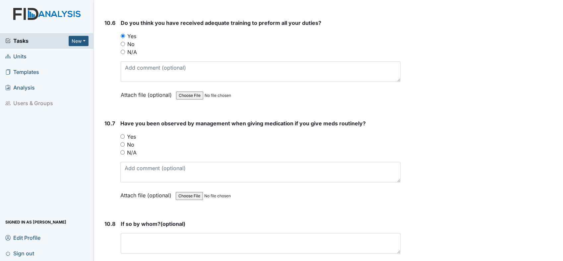
scroll to position [8837, 0]
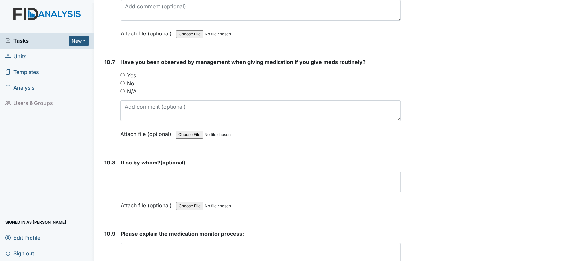
click at [124, 73] on input "Yes" at bounding box center [122, 75] width 4 height 4
radio input "true"
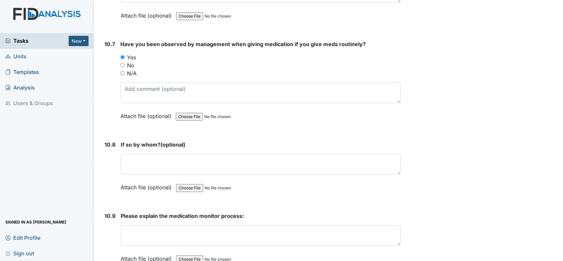
scroll to position [8865, 0]
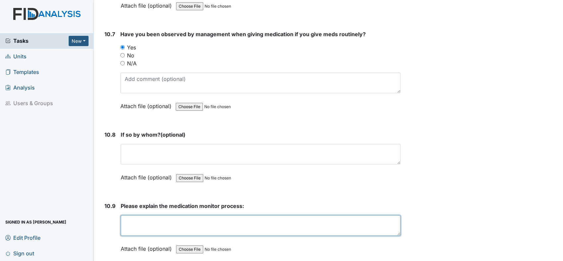
click at [161, 215] on textarea at bounding box center [261, 225] width 280 height 21
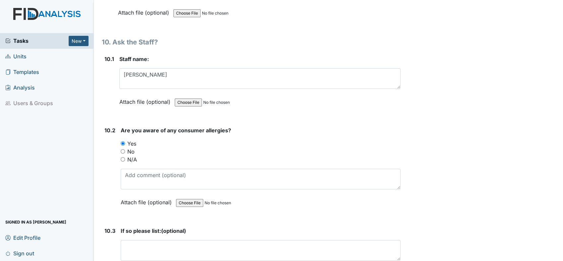
scroll to position [8312, 0]
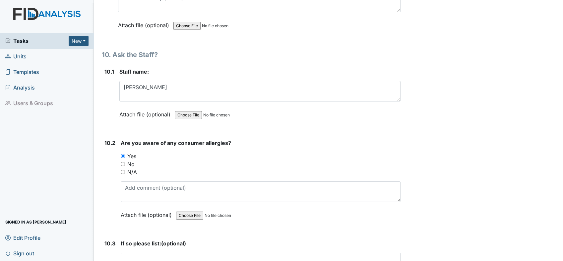
type textarea "Med Tech B Jones able to explain to medication process."
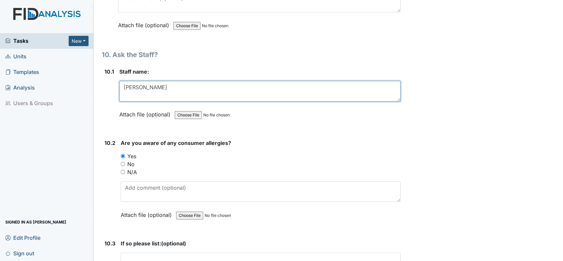
drag, startPoint x: 162, startPoint y: 60, endPoint x: 116, endPoint y: 64, distance: 45.9
click at [116, 68] on div "10.1 Staff name: Bri Cummings This field is required. Attach file (optional) Yo…" at bounding box center [251, 98] width 299 height 61
type textarea "B. Jones"
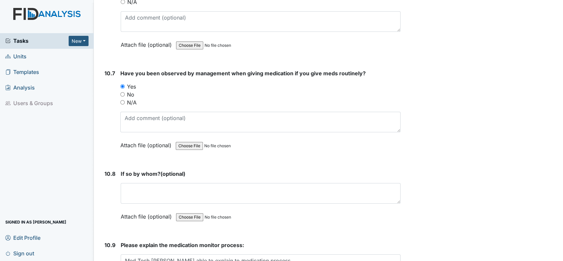
scroll to position [8865, 0]
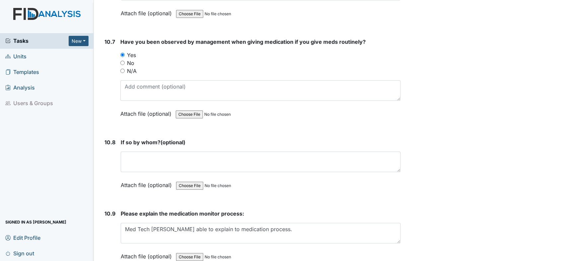
scroll to position [8872, 0]
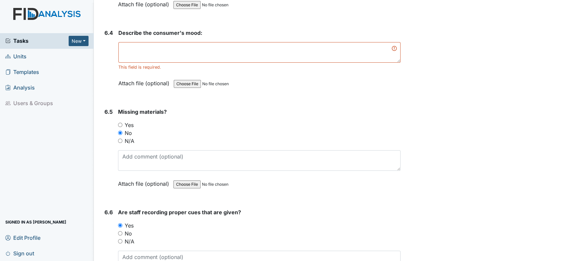
scroll to position [4527, 0]
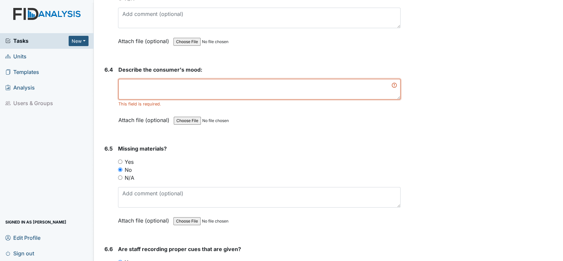
click at [186, 79] on textarea at bounding box center [259, 89] width 282 height 21
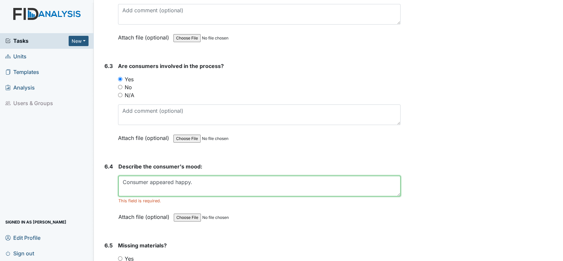
scroll to position [4377, 0]
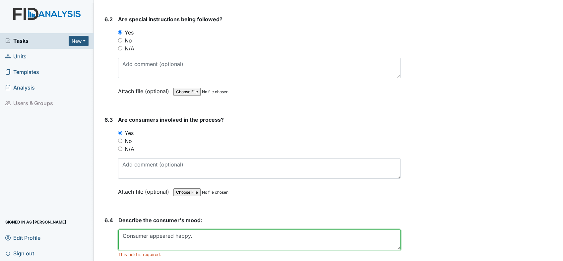
type textarea "Consumer appeared happy."
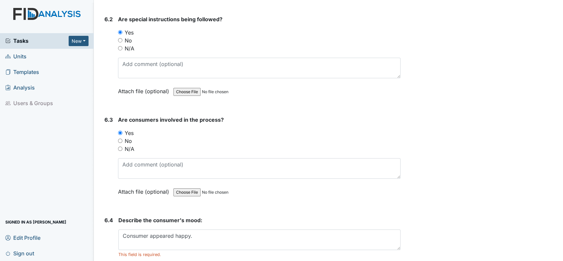
click at [438, 111] on div "Archive Task × Are you sure you want to archive this task? It will appear as in…" at bounding box center [482, 204] width 154 height 9153
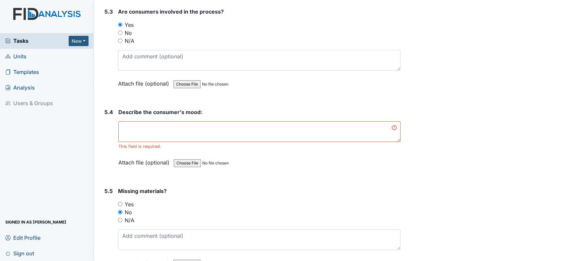
scroll to position [3714, 0]
drag, startPoint x: 187, startPoint y: 107, endPoint x: 185, endPoint y: 111, distance: 4.2
click at [187, 108] on div "Describe the consumer's mood: This field is required. Attach file (optional) Yo…" at bounding box center [259, 139] width 282 height 63
click at [176, 122] on textarea at bounding box center [259, 132] width 282 height 21
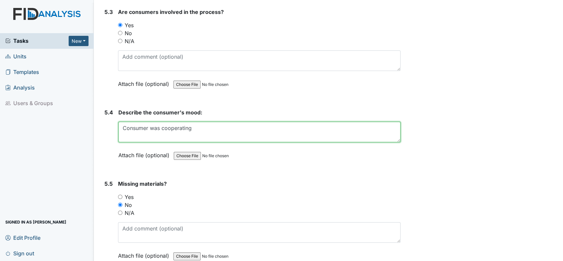
click at [220, 122] on textarea "Consumer was cooperating" at bounding box center [259, 132] width 282 height 21
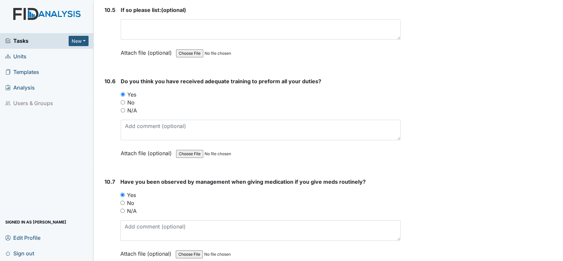
scroll to position [8865, 0]
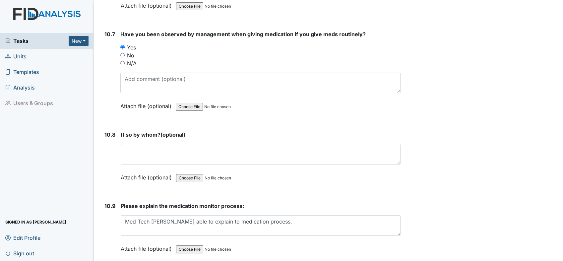
type textarea "Consumer was cooperating with the task at hand and appeared to be in a good moo…"
